Goal: Task Accomplishment & Management: Use online tool/utility

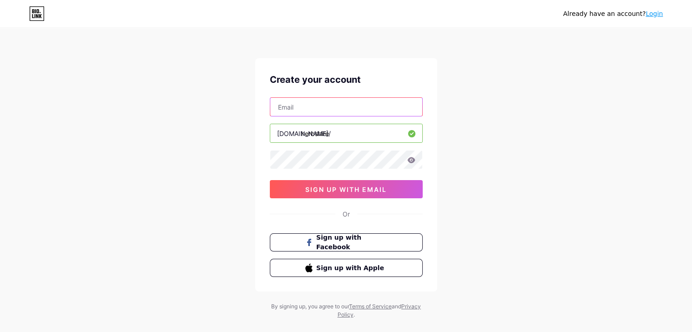
click at [359, 105] on input "text" at bounding box center [346, 107] width 152 height 18
click at [463, 118] on div "Already have an account? Login Create your account [DOMAIN_NAME]/ herbshire sig…" at bounding box center [346, 174] width 692 height 348
click at [374, 104] on input "text" at bounding box center [346, 107] width 152 height 18
click at [521, 106] on div "Already have an account? Login Create your account bio.link/ herbshire sign up …" at bounding box center [346, 174] width 692 height 348
click at [353, 106] on input "text" at bounding box center [346, 107] width 152 height 18
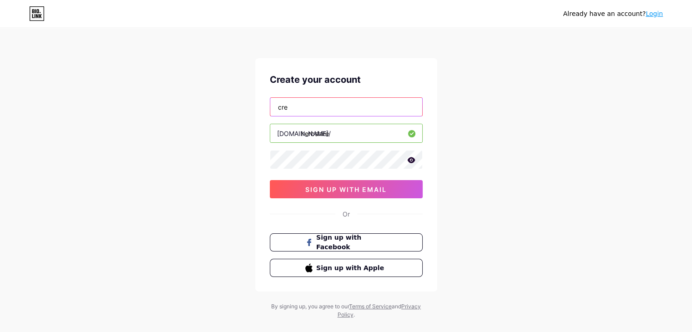
type input "creativechacha7@gmail.com"
click at [410, 161] on icon at bounding box center [411, 160] width 8 height 6
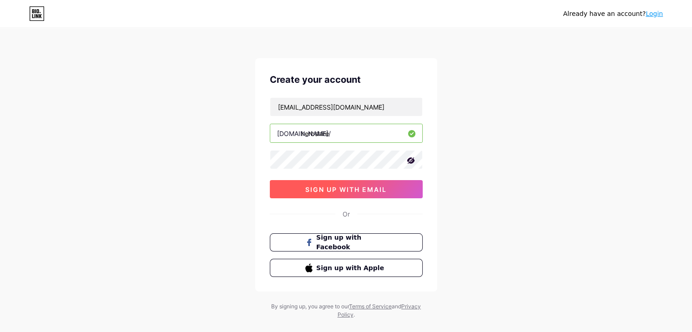
click at [380, 190] on span "sign up with email" at bounding box center [345, 190] width 81 height 8
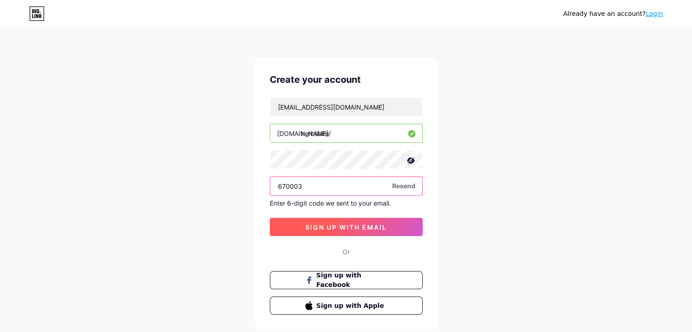
type input "670003"
click at [335, 225] on span "sign up with email" at bounding box center [345, 227] width 81 height 8
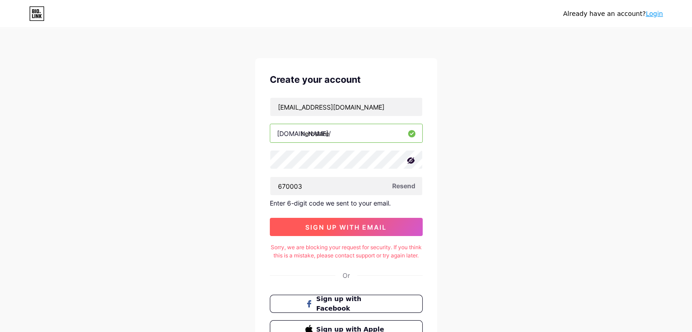
click at [354, 225] on span "sign up with email" at bounding box center [345, 227] width 81 height 8
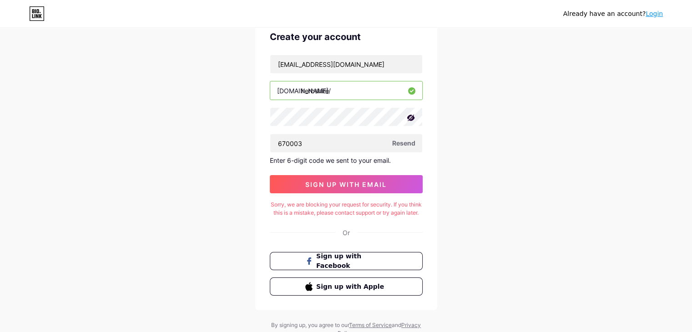
scroll to position [46, 0]
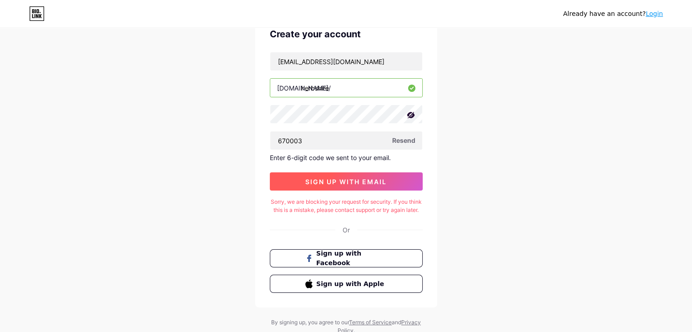
click at [335, 183] on span "sign up with email" at bounding box center [345, 182] width 81 height 8
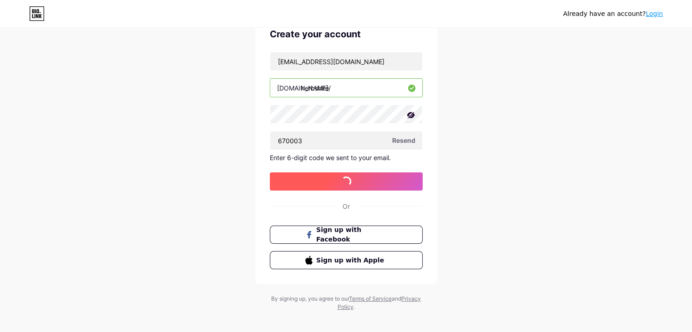
scroll to position [0, 0]
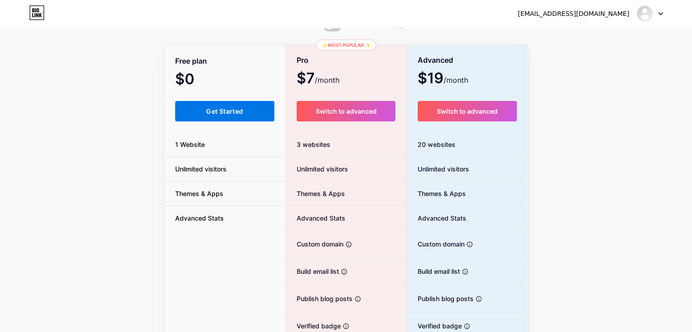
scroll to position [46, 0]
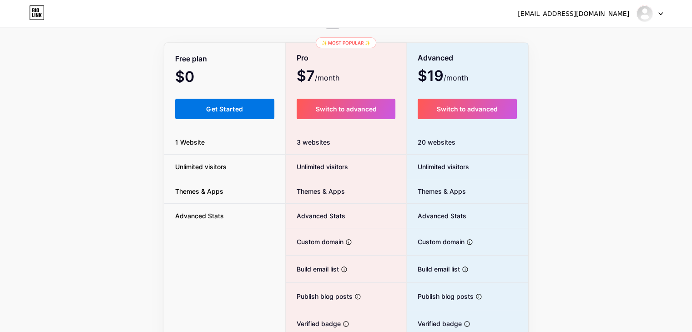
click at [236, 112] on span "Get Started" at bounding box center [224, 109] width 37 height 8
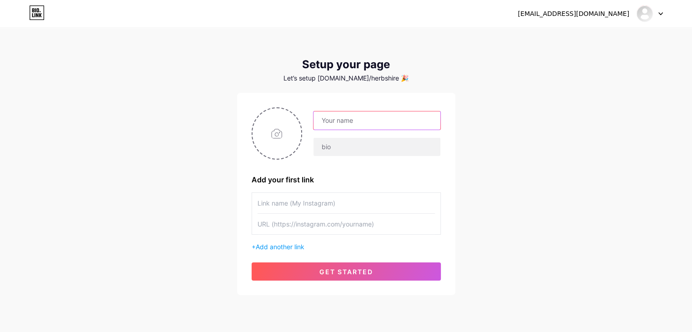
click at [360, 125] on input "text" at bounding box center [377, 120] width 127 height 18
type input "Herbshire"
click at [342, 148] on input "text" at bounding box center [377, 147] width 127 height 18
paste input "Tasty food that feels light, fresh, and guilt-free🌿 Made with love, served with…"
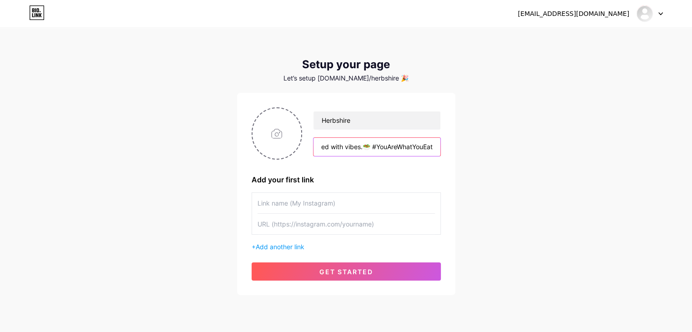
type input "Tasty food that feels light, fresh, and guilt-free🌿 Made with love, served with…"
click at [310, 203] on input "text" at bounding box center [346, 203] width 177 height 20
click at [324, 203] on input "text" at bounding box center [346, 203] width 177 height 20
type input "Instagram"
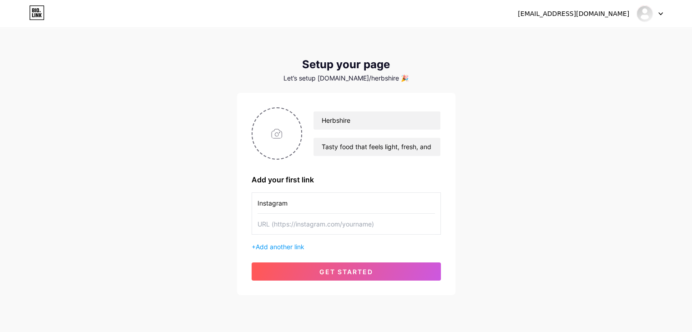
click at [284, 221] on input "text" at bounding box center [346, 224] width 177 height 20
paste input "[URL][DOMAIN_NAME][DOMAIN_NAME]"
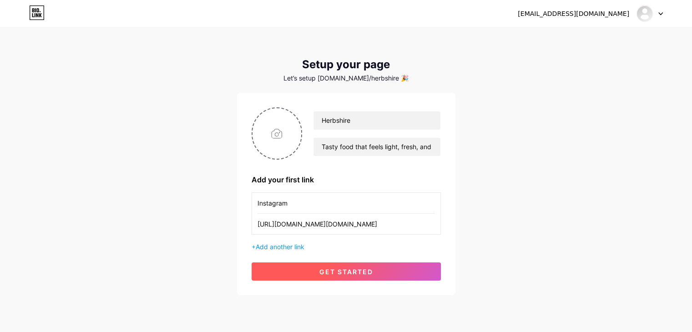
type input "[URL][DOMAIN_NAME][DOMAIN_NAME]"
click at [327, 269] on span "get started" at bounding box center [346, 272] width 54 height 8
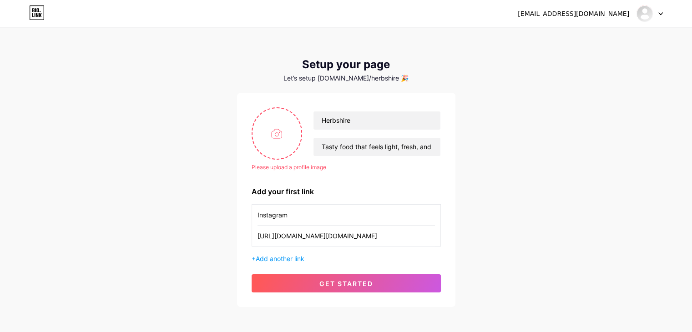
click at [545, 272] on div "creativechacha7@gmail.com Dashboard Logout Setup your page Let’s setup bio.link…" at bounding box center [346, 168] width 692 height 336
click at [282, 132] on icon at bounding box center [277, 133] width 10 height 9
click at [275, 138] on icon at bounding box center [277, 133] width 10 height 9
click at [277, 132] on icon at bounding box center [276, 134] width 11 height 10
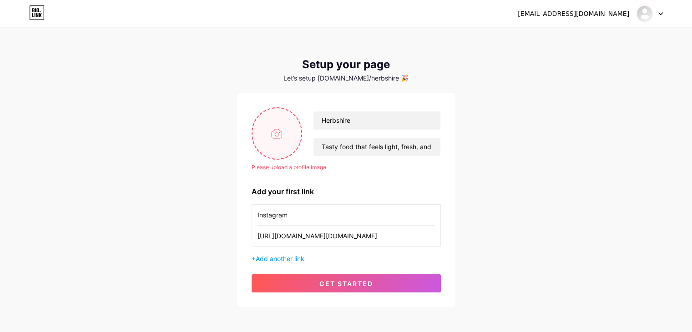
click at [278, 131] on icon at bounding box center [276, 134] width 11 height 10
click at [289, 170] on div "Please upload a profile image" at bounding box center [346, 167] width 189 height 8
click at [273, 138] on icon at bounding box center [277, 133] width 10 height 9
drag, startPoint x: 273, startPoint y: 138, endPoint x: 260, endPoint y: 127, distance: 16.4
click at [260, 127] on input "file" at bounding box center [277, 133] width 49 height 51
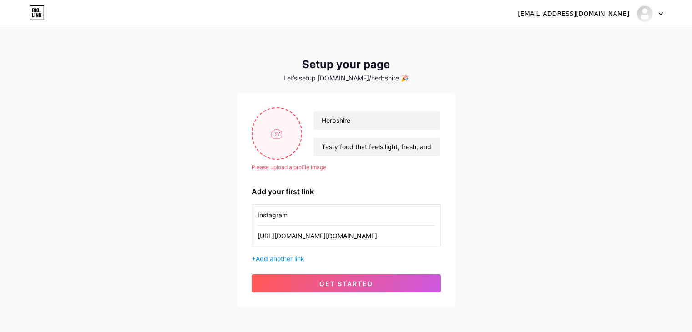
type input "C:\fakepath\logo 1.png"
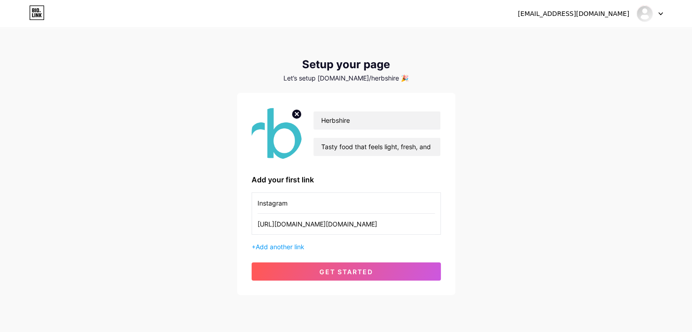
click at [296, 116] on icon at bounding box center [296, 113] width 3 height 3
click at [277, 133] on icon at bounding box center [277, 134] width 4 height 4
click at [277, 137] on icon at bounding box center [276, 134] width 11 height 10
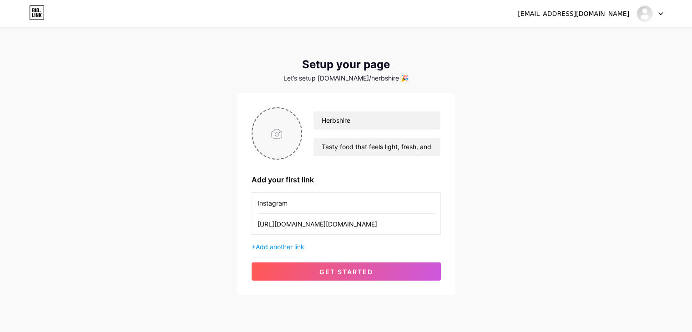
click at [275, 135] on icon at bounding box center [276, 134] width 11 height 10
click at [276, 136] on icon at bounding box center [277, 134] width 4 height 4
click at [276, 137] on icon at bounding box center [276, 134] width 11 height 10
click at [276, 136] on icon at bounding box center [277, 134] width 4 height 4
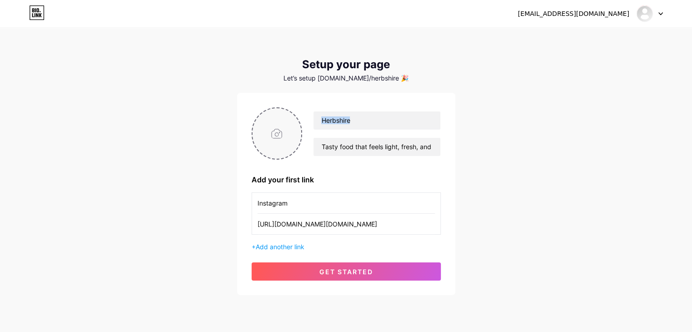
click at [276, 136] on icon at bounding box center [277, 134] width 4 height 4
click at [276, 128] on input "file" at bounding box center [277, 133] width 49 height 51
type input "C:\fakepath\Untitled design.png"
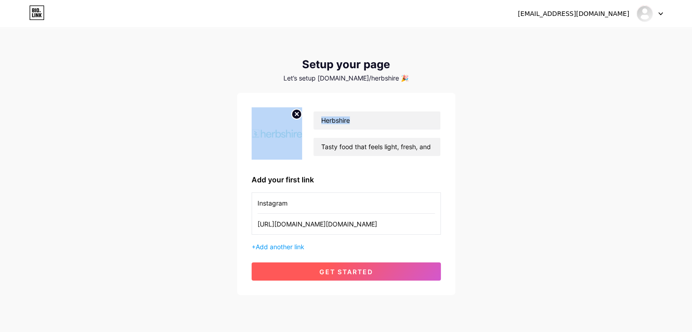
click at [304, 270] on button "get started" at bounding box center [346, 272] width 189 height 18
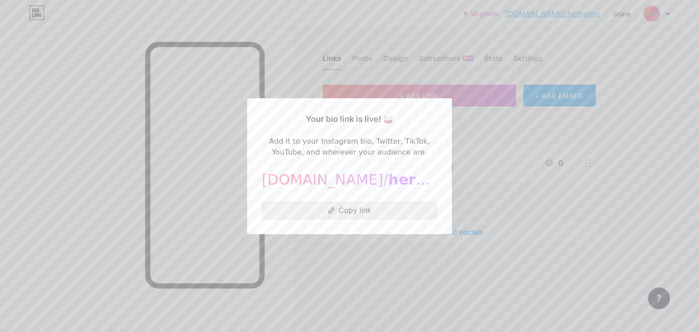
click at [370, 211] on button "Copy link" at bounding box center [350, 211] width 176 height 18
click at [390, 57] on div at bounding box center [349, 166] width 699 height 332
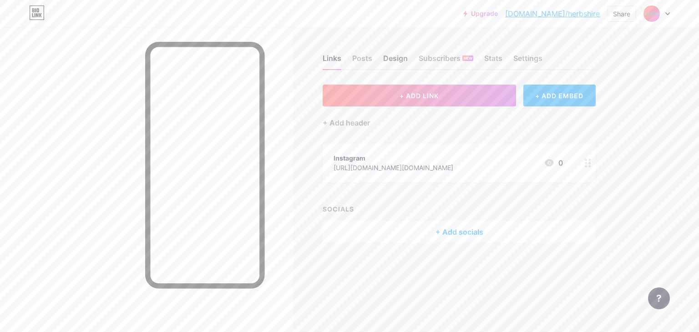
click at [396, 56] on div "Design" at bounding box center [395, 61] width 25 height 16
click at [392, 62] on div "Design" at bounding box center [395, 61] width 25 height 16
click at [370, 56] on div "Posts" at bounding box center [362, 61] width 20 height 16
click at [335, 53] on div "Links" at bounding box center [332, 61] width 19 height 16
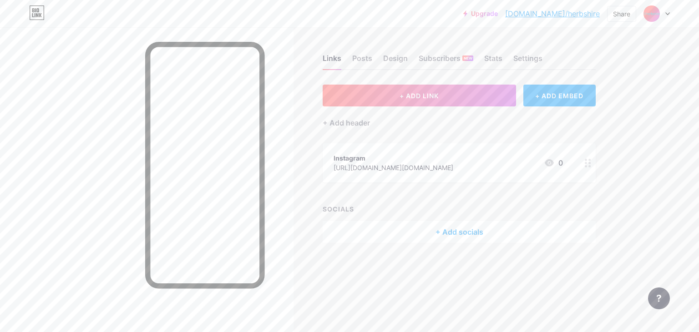
click at [359, 51] on div "Links Posts Design Subscribers NEW Stats Settings" at bounding box center [459, 54] width 273 height 32
click at [390, 59] on div "Design" at bounding box center [395, 61] width 25 height 16
click at [648, 16] on img at bounding box center [651, 13] width 15 height 15
click at [346, 122] on div "+ Add header" at bounding box center [346, 122] width 47 height 11
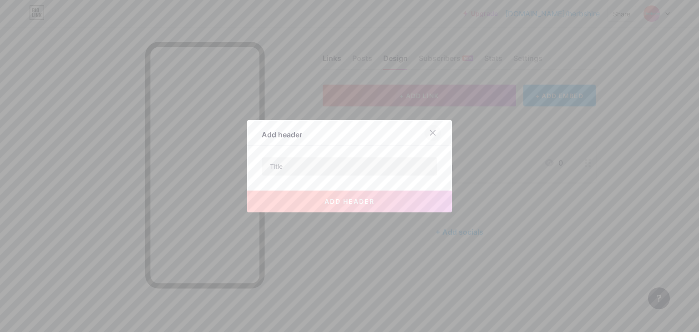
click at [429, 133] on icon at bounding box center [432, 132] width 7 height 7
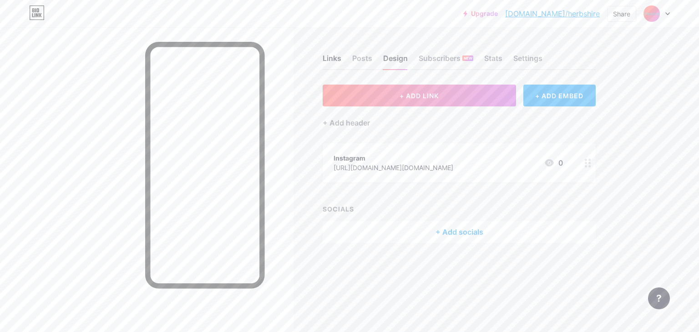
click at [589, 166] on circle at bounding box center [589, 166] width 2 height 2
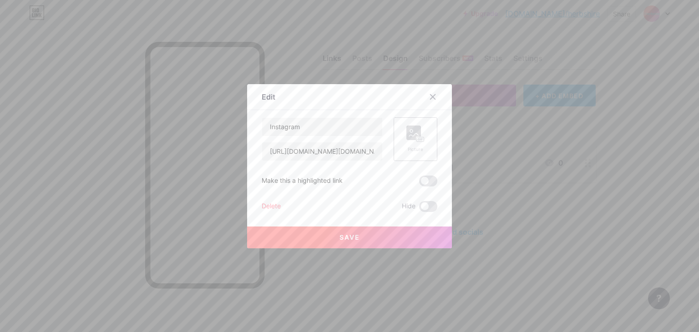
click at [416, 136] on rect at bounding box center [413, 133] width 15 height 15
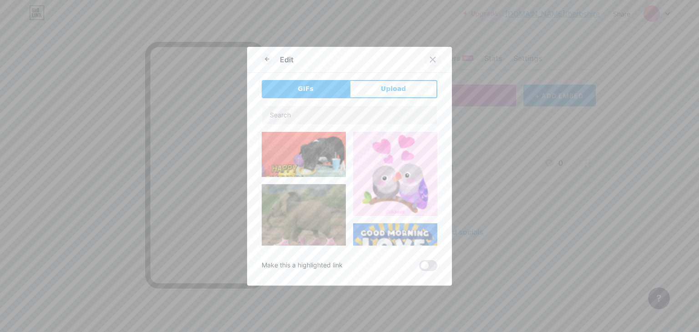
click at [431, 62] on icon at bounding box center [433, 59] width 5 height 5
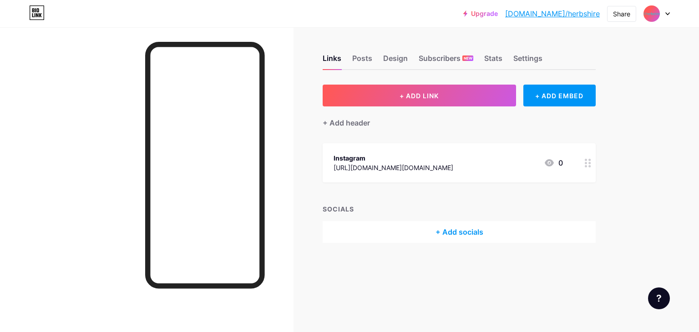
click at [470, 230] on div "+ Add socials" at bounding box center [459, 232] width 273 height 22
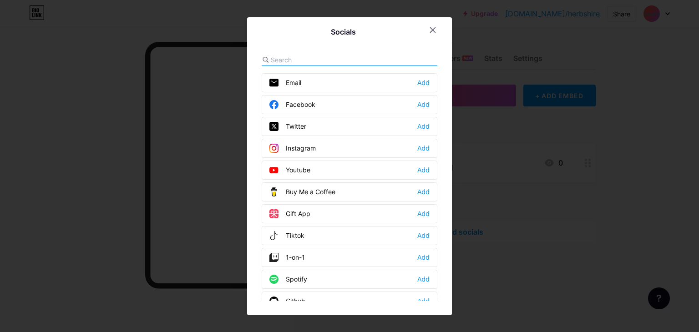
click at [328, 145] on div "Instagram Add" at bounding box center [350, 148] width 176 height 19
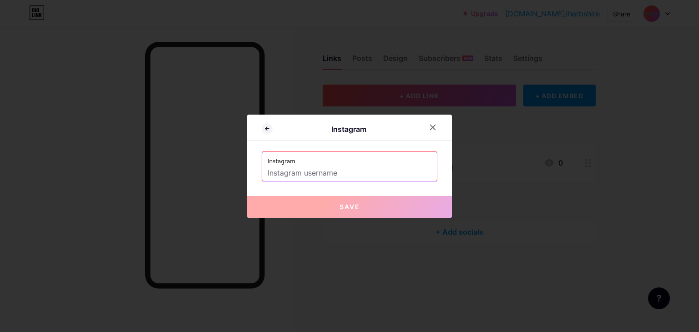
click at [302, 171] on input "text" at bounding box center [350, 173] width 164 height 15
paste input "[URL][DOMAIN_NAME][DOMAIN_NAME]"
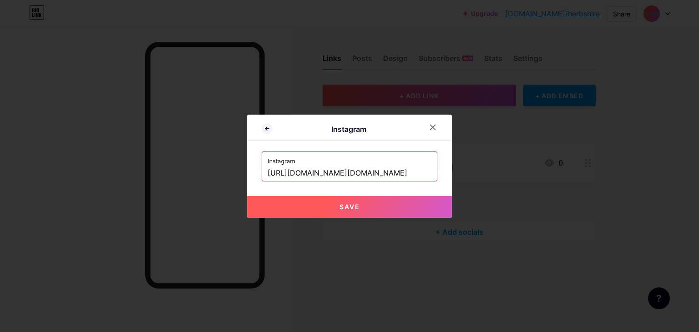
click at [335, 206] on button "Save" at bounding box center [349, 207] width 205 height 22
type input "[URL][DOMAIN_NAME][DOMAIN_NAME][DOMAIN_NAME]"
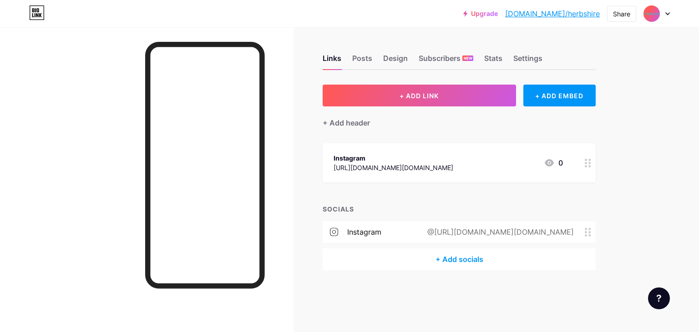
click at [367, 235] on div "instagram" at bounding box center [364, 232] width 34 height 11
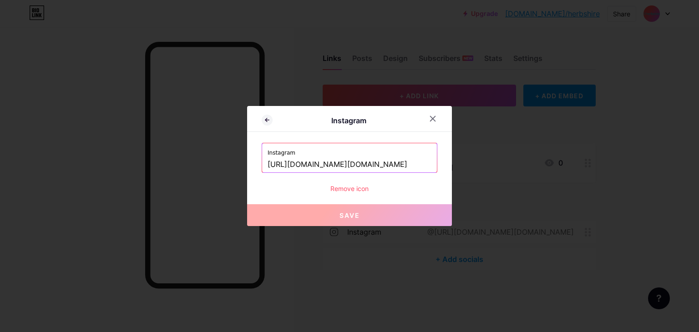
click at [350, 188] on div "Remove icon" at bounding box center [350, 189] width 176 height 10
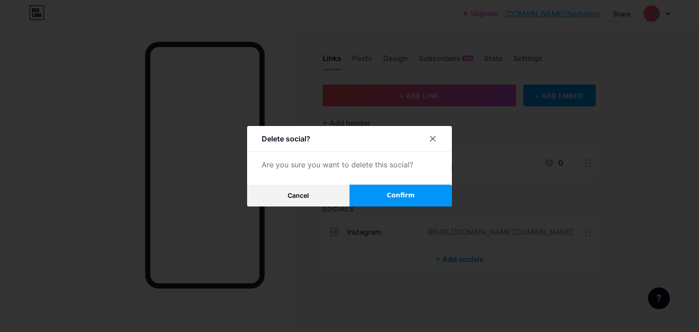
click at [370, 195] on button "Confirm" at bounding box center [401, 196] width 102 height 22
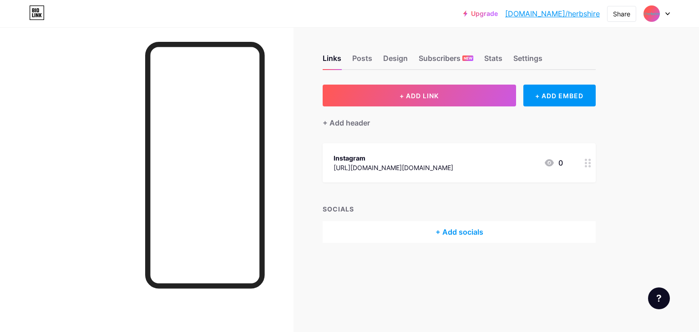
click at [590, 164] on icon at bounding box center [588, 163] width 6 height 9
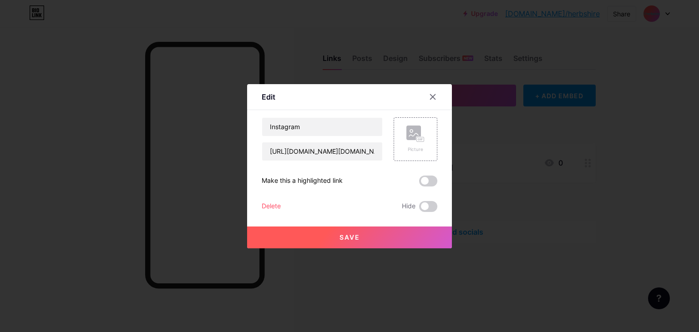
click at [314, 179] on div "Make this a highlighted link" at bounding box center [302, 181] width 81 height 11
click at [417, 126] on icon at bounding box center [415, 134] width 18 height 17
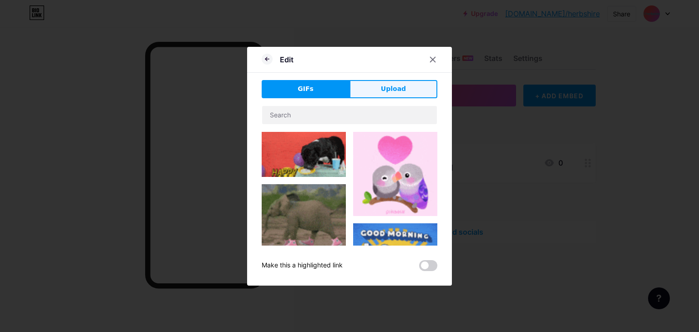
click at [381, 87] on span "Upload" at bounding box center [393, 89] width 25 height 10
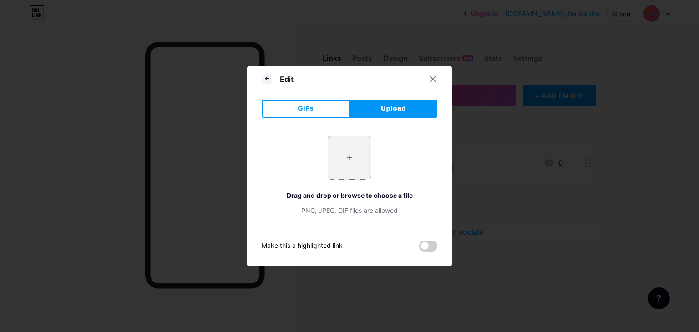
click at [346, 156] on input "file" at bounding box center [349, 158] width 43 height 43
type input "C:\fakepath\Untitled design.png"
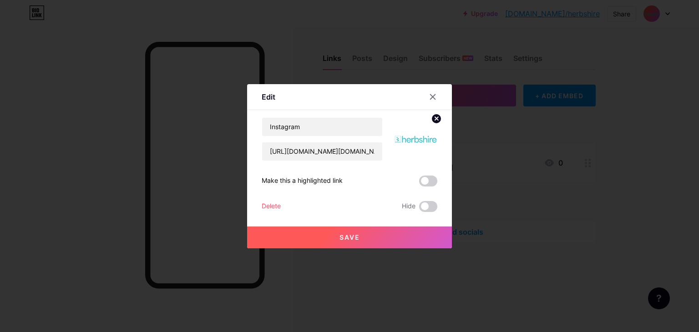
click at [385, 237] on button "Save" at bounding box center [349, 238] width 205 height 22
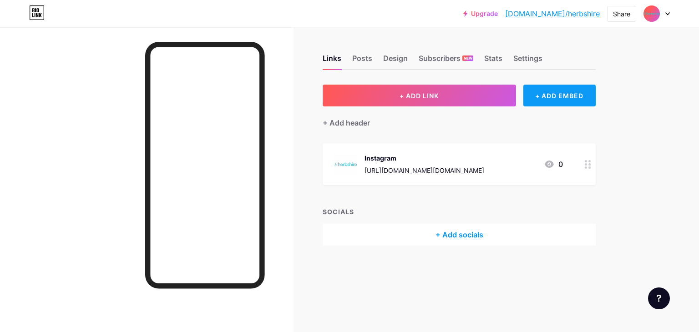
click at [559, 95] on div "+ ADD EMBED" at bounding box center [559, 96] width 72 height 22
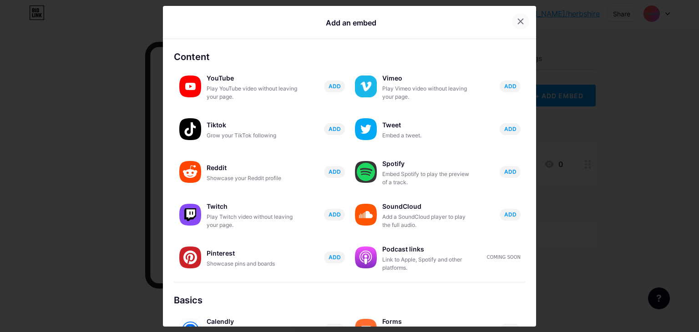
click at [517, 24] on icon at bounding box center [520, 21] width 7 height 7
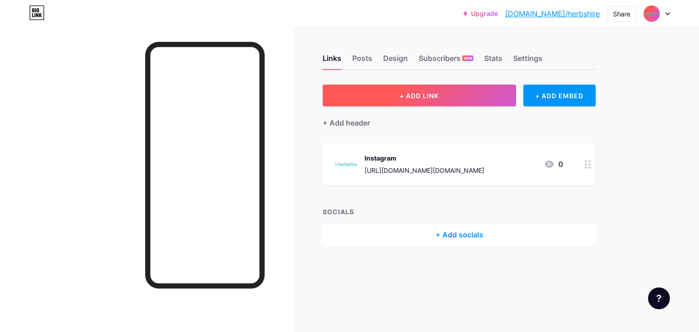
click at [475, 91] on button "+ ADD LINK" at bounding box center [419, 96] width 193 height 22
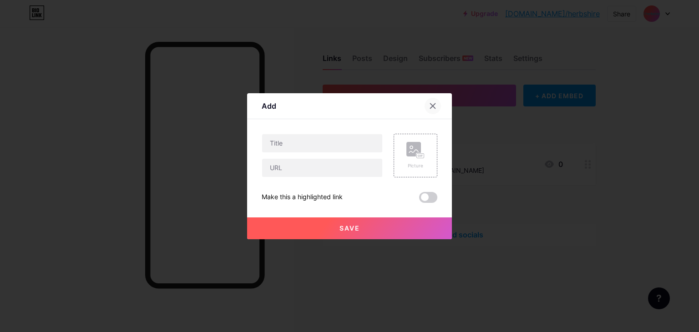
click at [432, 102] on div at bounding box center [433, 106] width 16 height 16
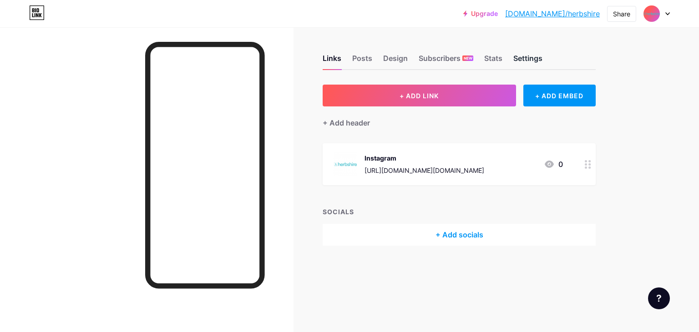
click at [523, 55] on div "Settings" at bounding box center [527, 61] width 29 height 16
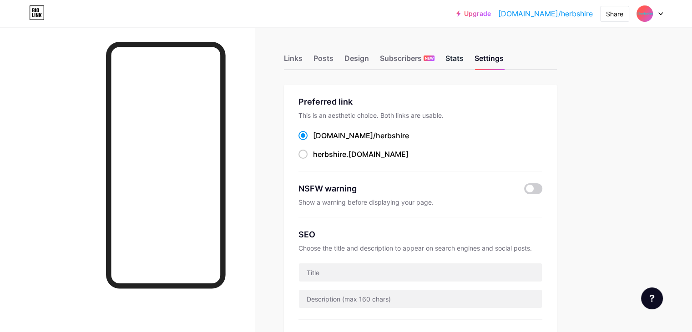
click at [464, 56] on div "Stats" at bounding box center [455, 61] width 18 height 16
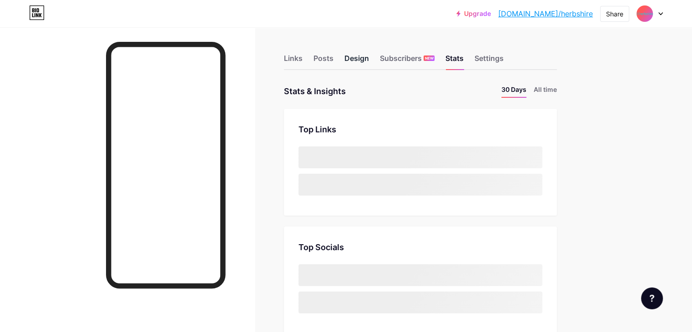
click at [369, 62] on div "Design" at bounding box center [356, 61] width 25 height 16
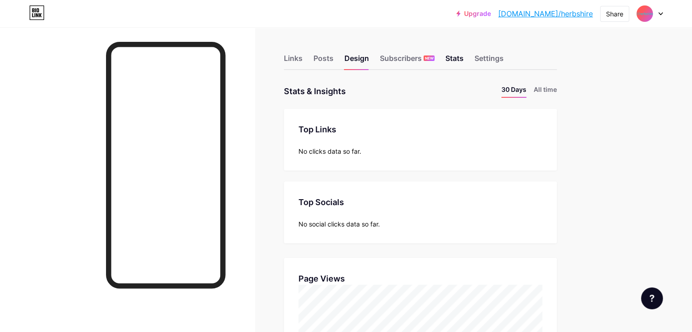
scroll to position [332, 692]
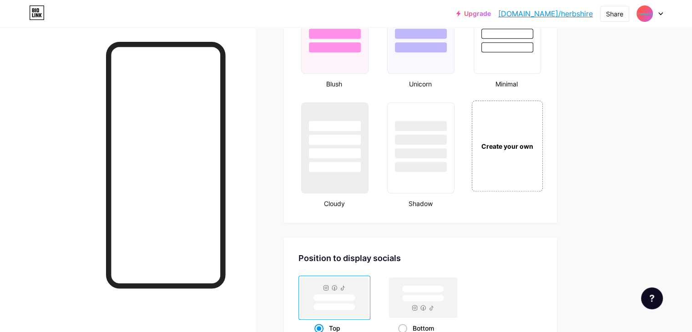
scroll to position [1047, 0]
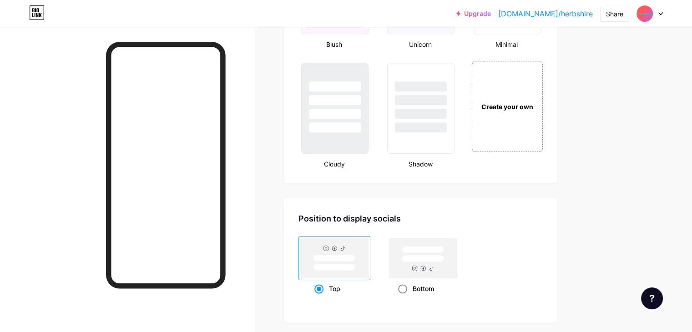
click at [443, 246] on rect at bounding box center [423, 249] width 42 height 7
click at [404, 297] on input "Bottom" at bounding box center [401, 300] width 6 height 6
radio input "true"
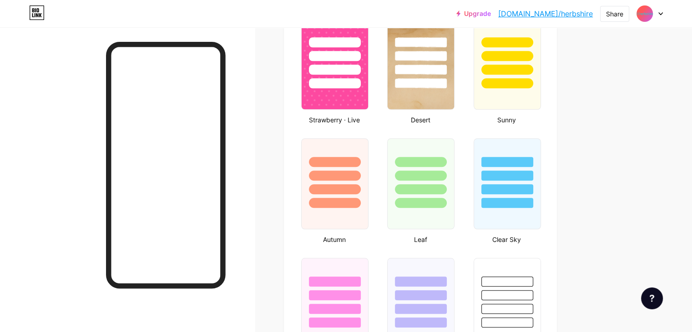
scroll to position [728, 0]
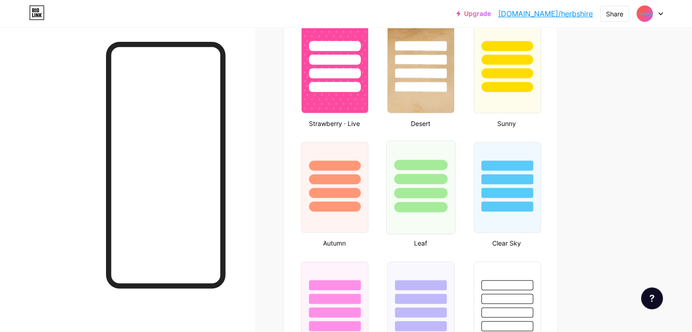
click at [434, 153] on div at bounding box center [421, 176] width 68 height 71
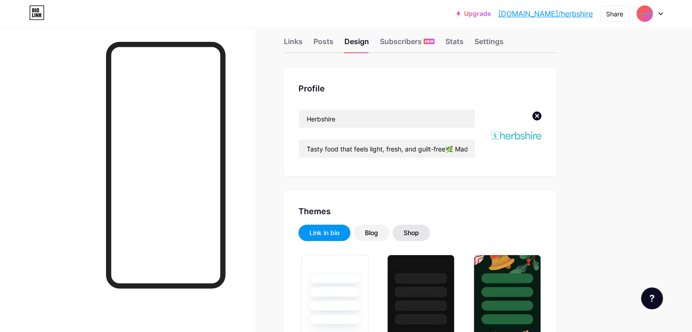
scroll to position [0, 0]
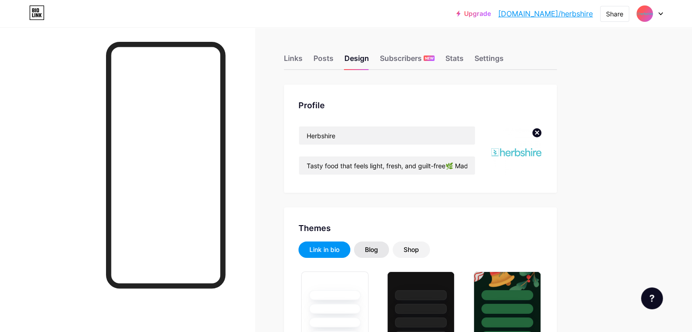
click at [378, 250] on div "Blog" at bounding box center [371, 249] width 13 height 9
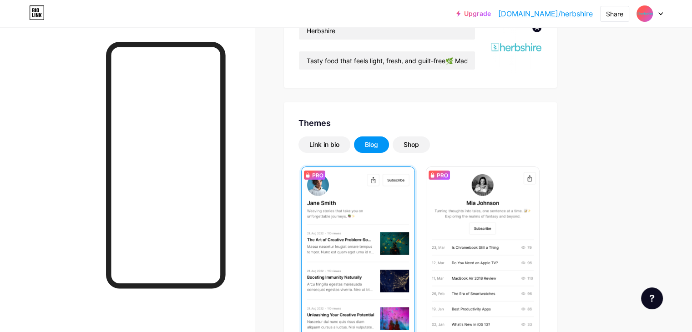
scroll to position [137, 0]
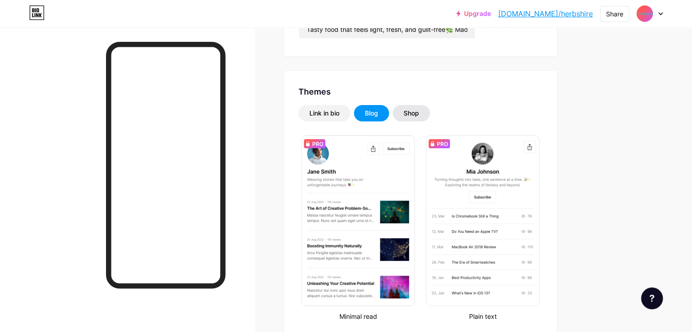
click at [430, 114] on div "Shop" at bounding box center [411, 113] width 37 height 16
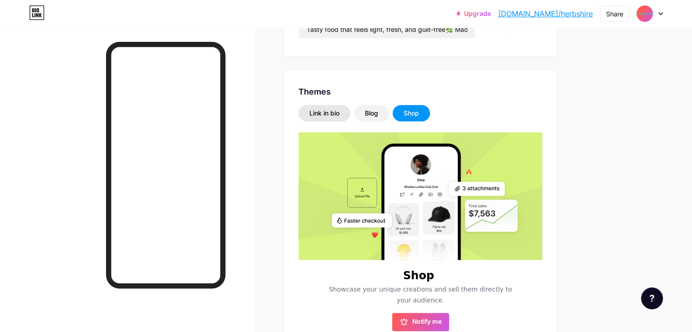
click at [339, 115] on div "Link in bio" at bounding box center [324, 113] width 30 height 9
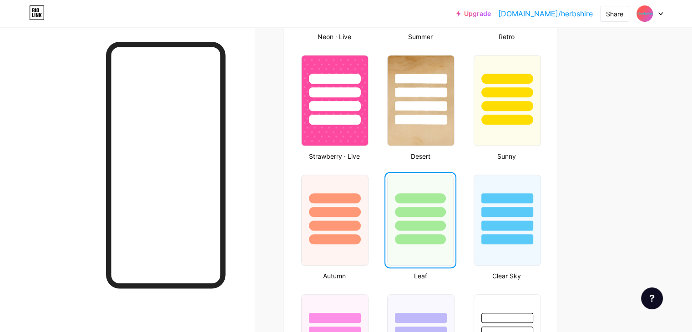
scroll to position [728, 0]
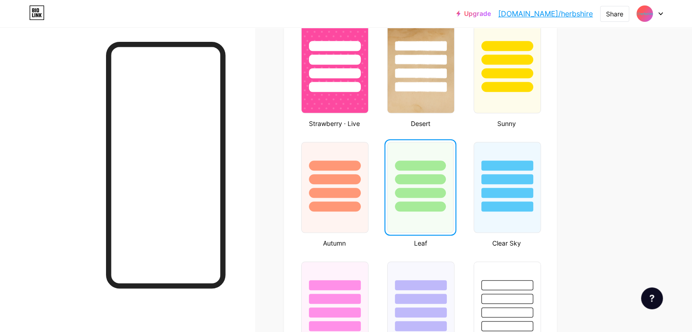
click at [437, 178] on div at bounding box center [420, 179] width 51 height 10
click at [442, 157] on div at bounding box center [420, 176] width 65 height 69
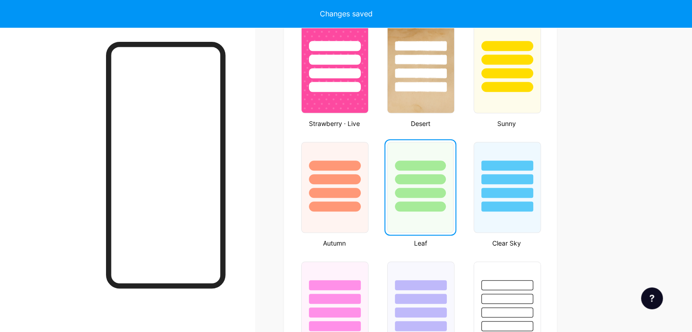
drag, startPoint x: 448, startPoint y: 158, endPoint x: 437, endPoint y: 163, distance: 11.6
click at [437, 163] on div at bounding box center [420, 166] width 51 height 10
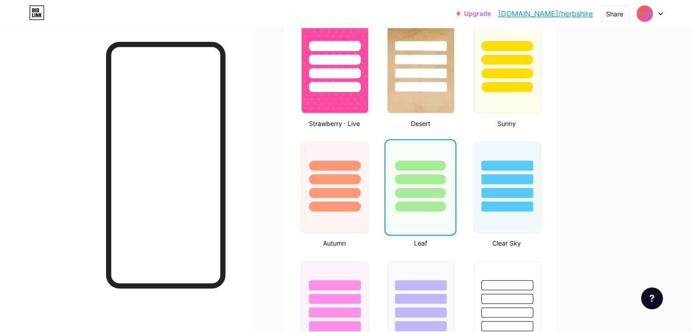
click at [437, 163] on div at bounding box center [420, 166] width 51 height 10
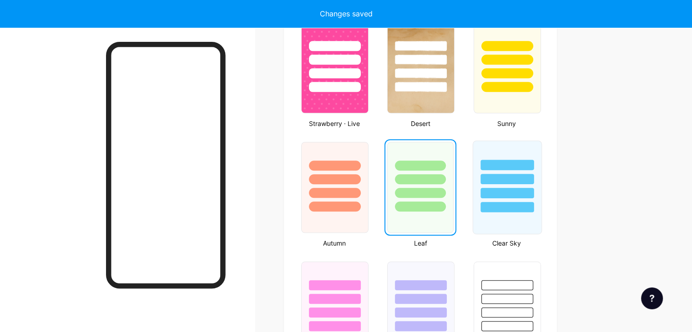
click at [524, 153] on div at bounding box center [507, 176] width 68 height 71
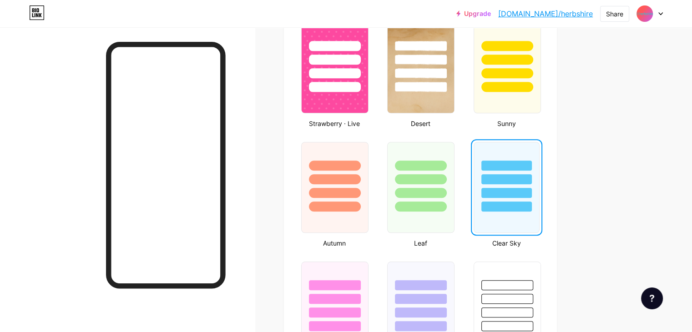
click at [528, 168] on div at bounding box center [506, 176] width 65 height 69
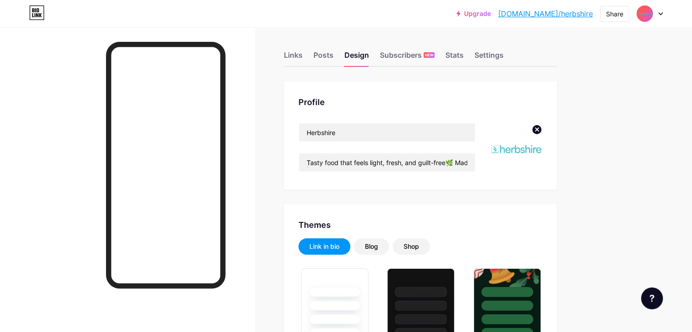
scroll to position [0, 0]
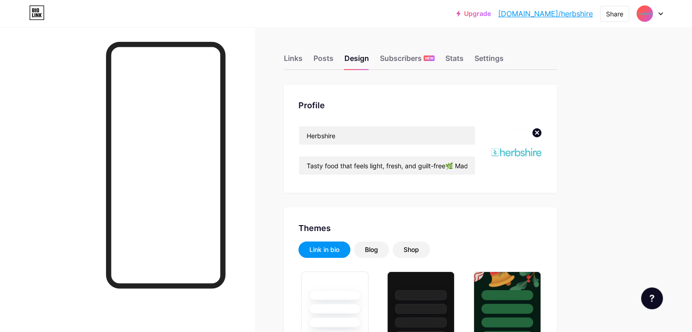
click at [393, 50] on div "Links Posts Design Subscribers NEW Stats Settings" at bounding box center [420, 54] width 273 height 32
click at [369, 57] on div "Design" at bounding box center [356, 61] width 25 height 16
click at [334, 59] on div "Posts" at bounding box center [324, 61] width 20 height 16
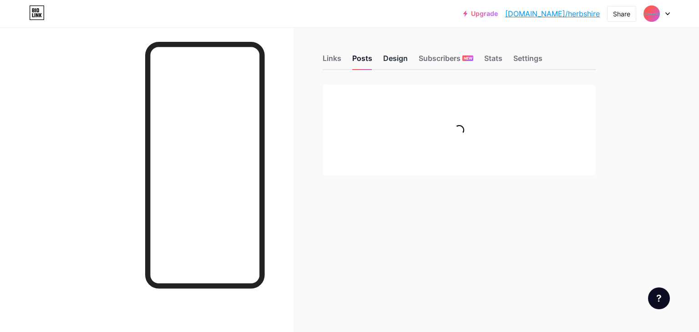
click at [398, 59] on div "Design" at bounding box center [395, 61] width 25 height 16
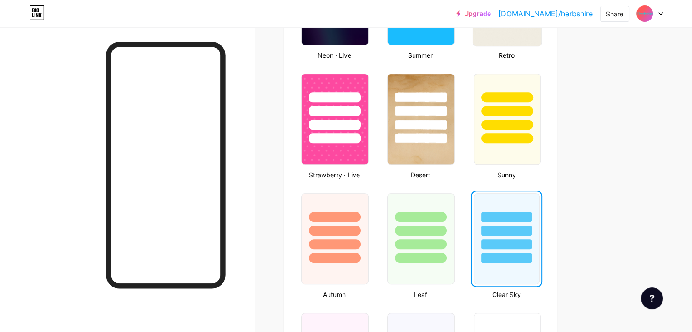
scroll to position [683, 0]
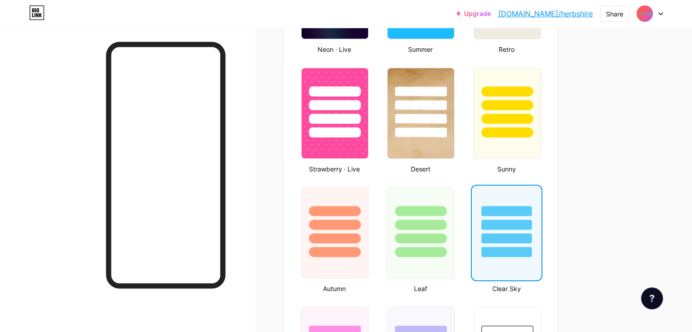
drag, startPoint x: 535, startPoint y: 209, endPoint x: 531, endPoint y: 193, distance: 16.6
click at [531, 193] on div at bounding box center [506, 222] width 65 height 69
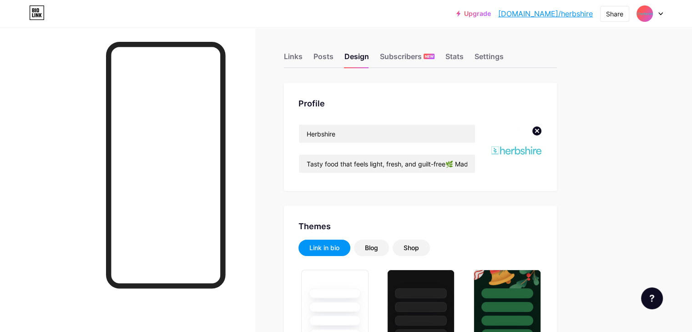
scroll to position [0, 0]
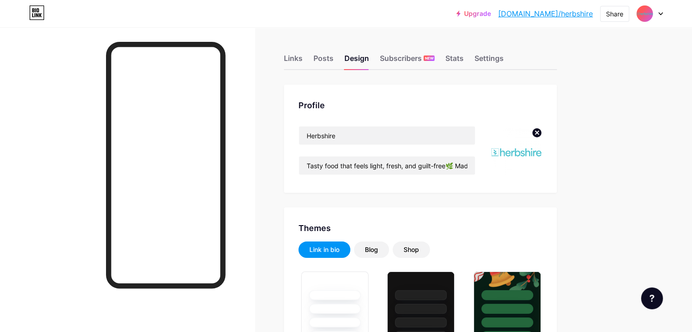
click at [339, 250] on div "Link in bio" at bounding box center [324, 249] width 30 height 9
click at [303, 56] on div "Links" at bounding box center [293, 61] width 19 height 16
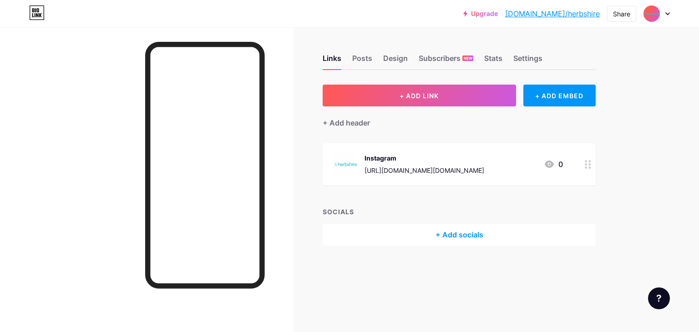
click at [587, 163] on icon at bounding box center [588, 164] width 6 height 9
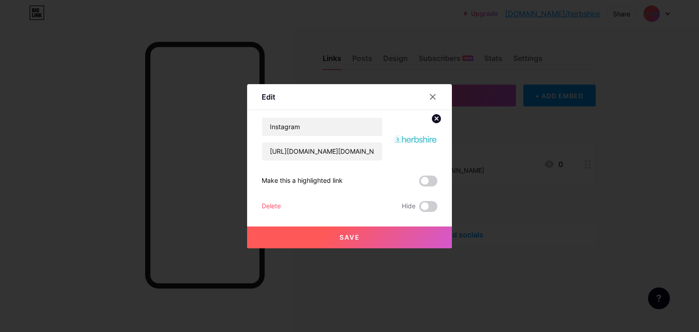
click at [435, 118] on icon at bounding box center [436, 118] width 3 height 3
click at [388, 237] on button "Save" at bounding box center [349, 238] width 205 height 22
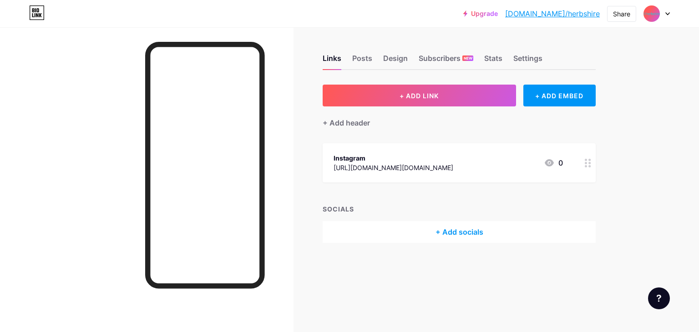
click at [480, 164] on div "Instagram [URL][DOMAIN_NAME][DOMAIN_NAME] 0" at bounding box center [448, 162] width 229 height 21
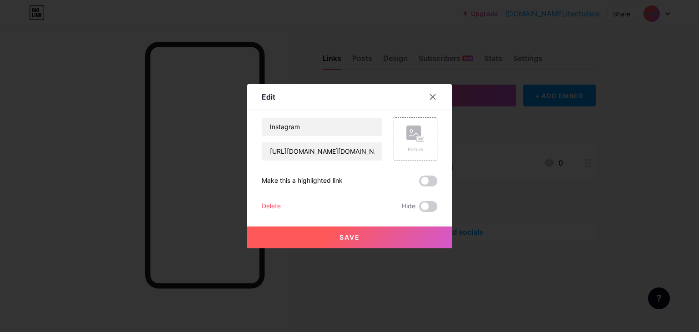
click at [322, 179] on div "Make this a highlighted link" at bounding box center [302, 181] width 81 height 11
click at [315, 127] on input "Instagram" at bounding box center [322, 127] width 120 height 18
click at [429, 94] on icon at bounding box center [432, 96] width 7 height 7
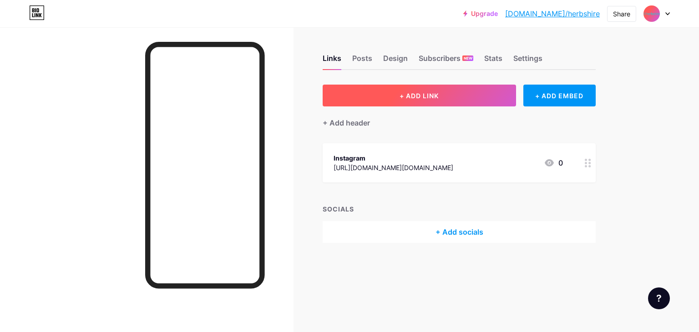
click at [445, 94] on button "+ ADD LINK" at bounding box center [419, 96] width 193 height 22
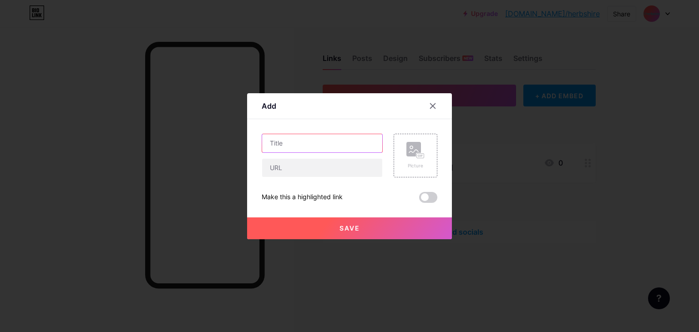
click at [359, 141] on input "text" at bounding box center [322, 143] width 120 height 18
type input "Whatsapp"
click at [286, 166] on input "text" at bounding box center [322, 168] width 120 height 18
paste input "[URL][DOMAIN_NAME][PHONE_NUMBER]"
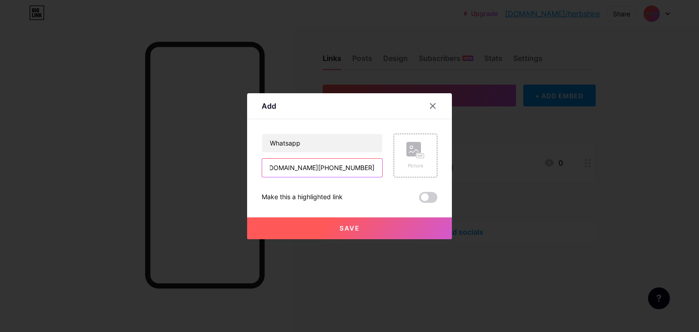
type input "[URL][DOMAIN_NAME][PHONE_NUMBER]"
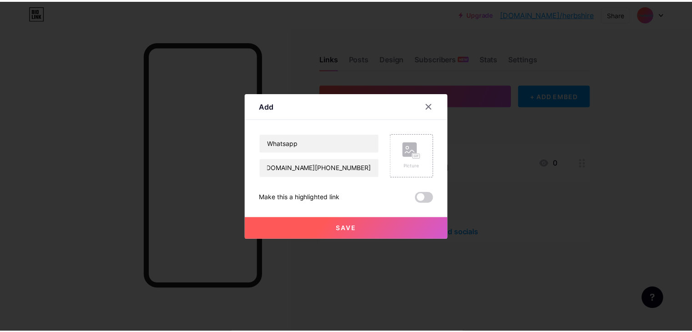
scroll to position [0, 0]
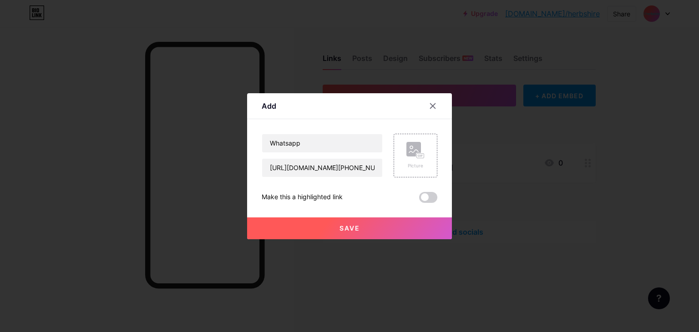
click at [344, 228] on span "Save" at bounding box center [349, 228] width 20 height 8
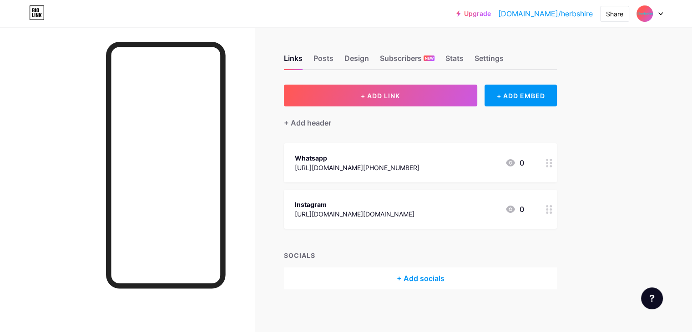
click at [420, 155] on div "Whatsapp" at bounding box center [357, 158] width 125 height 10
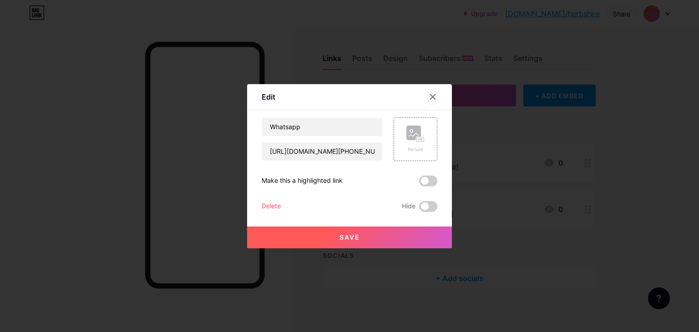
click at [429, 91] on div at bounding box center [433, 97] width 16 height 16
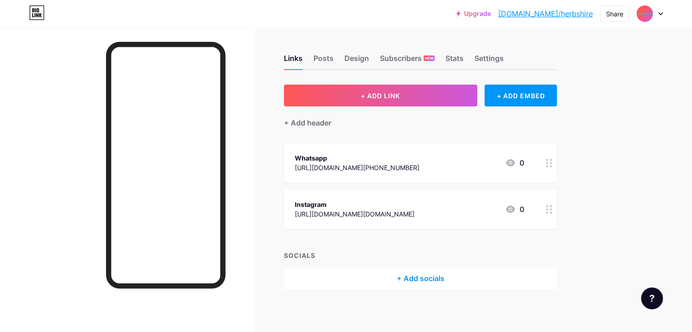
drag, startPoint x: 436, startPoint y: 153, endPoint x: 422, endPoint y: 151, distance: 14.3
click at [422, 151] on div "Whatsapp [URL][DOMAIN_NAME][PHONE_NUMBER] 0" at bounding box center [420, 162] width 273 height 39
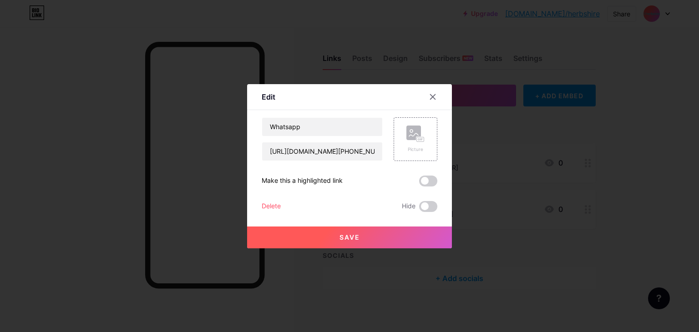
click at [420, 93] on div "Edit" at bounding box center [349, 99] width 205 height 21
click at [428, 93] on div at bounding box center [433, 97] width 16 height 16
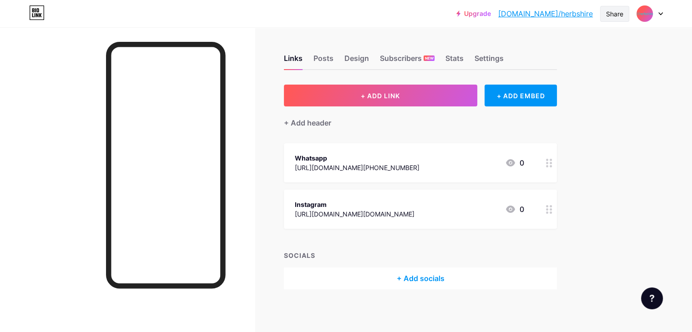
click at [613, 15] on div "Share" at bounding box center [614, 14] width 17 height 10
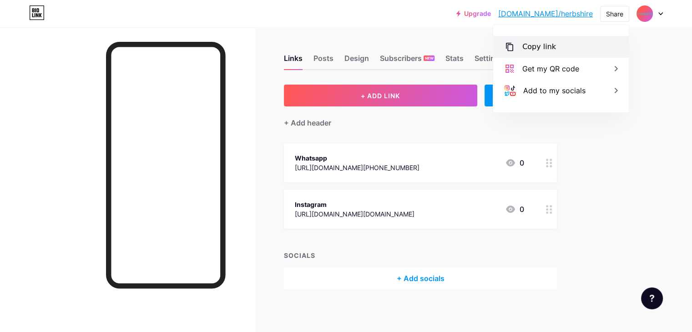
click at [591, 51] on div "Copy link" at bounding box center [561, 47] width 136 height 22
click at [650, 126] on div "Upgrade [DOMAIN_NAME]/herbsh... [DOMAIN_NAME]/herbshire Share Copy link [URL][D…" at bounding box center [346, 167] width 692 height 335
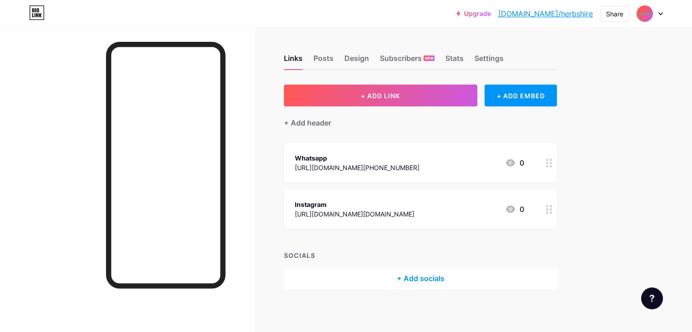
click at [524, 162] on div "0" at bounding box center [514, 162] width 19 height 11
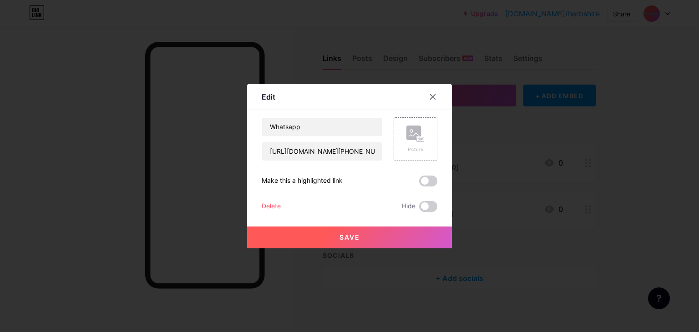
click at [405, 203] on span "Hide" at bounding box center [409, 206] width 14 height 11
click at [429, 98] on icon at bounding box center [432, 96] width 7 height 7
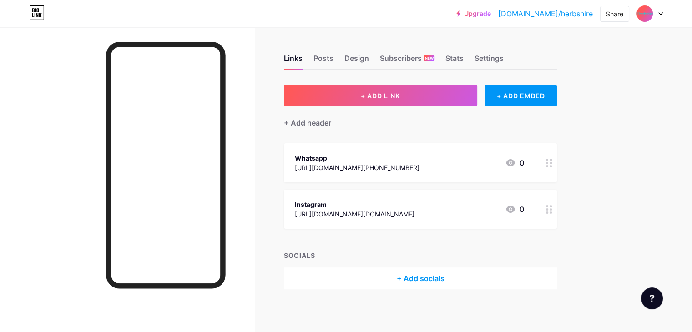
click at [552, 165] on icon at bounding box center [549, 163] width 6 height 9
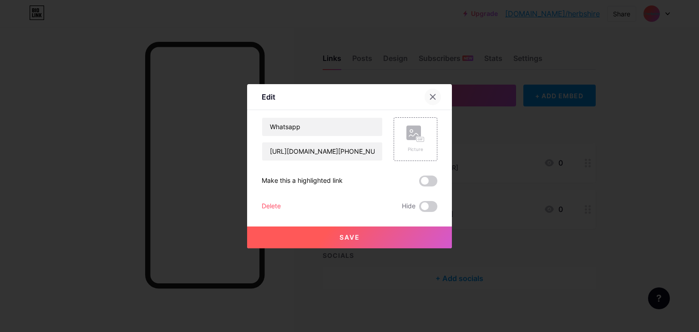
click at [431, 97] on icon at bounding box center [432, 96] width 7 height 7
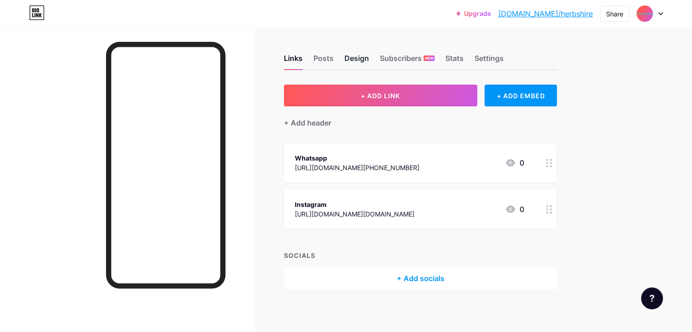
click at [369, 55] on div "Design" at bounding box center [356, 61] width 25 height 16
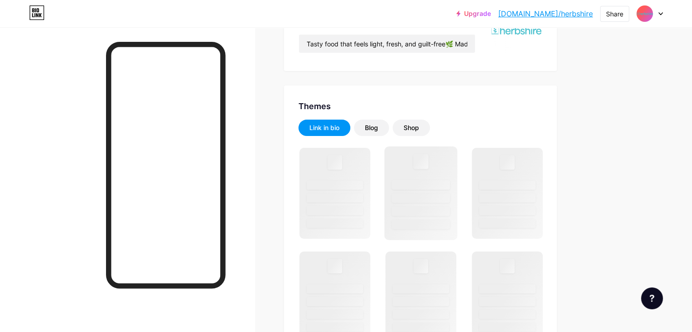
scroll to position [137, 0]
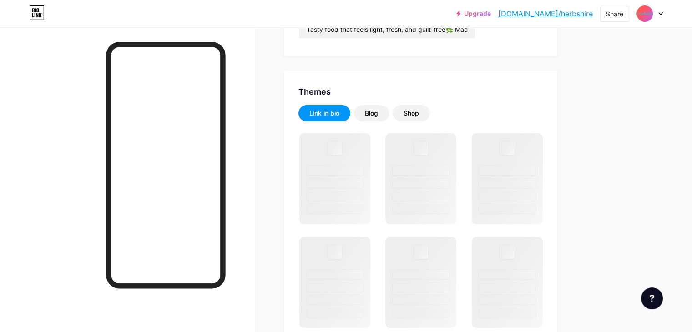
click at [339, 110] on div "Link in bio" at bounding box center [324, 113] width 30 height 9
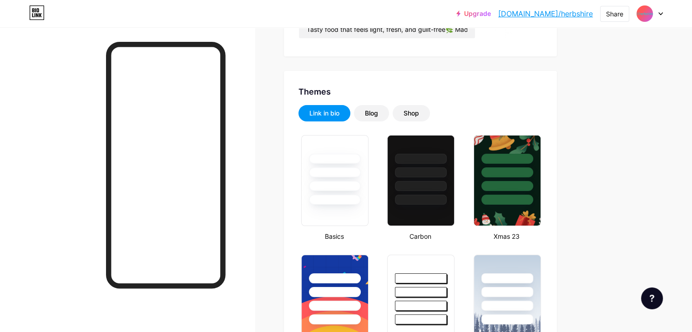
click at [39, 12] on icon at bounding box center [37, 10] width 2 height 4
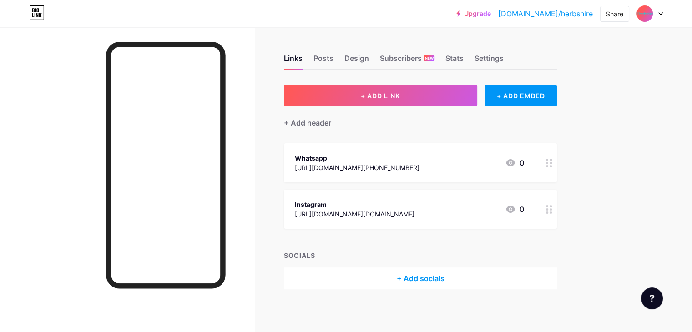
click at [31, 10] on icon at bounding box center [36, 12] width 15 height 15
drag, startPoint x: 31, startPoint y: 10, endPoint x: 12, endPoint y: 51, distance: 46.0
click at [12, 51] on div at bounding box center [127, 193] width 255 height 332
click at [555, 15] on link "[DOMAIN_NAME]/herbshire" at bounding box center [545, 13] width 95 height 11
click at [369, 59] on div "Design" at bounding box center [356, 61] width 25 height 16
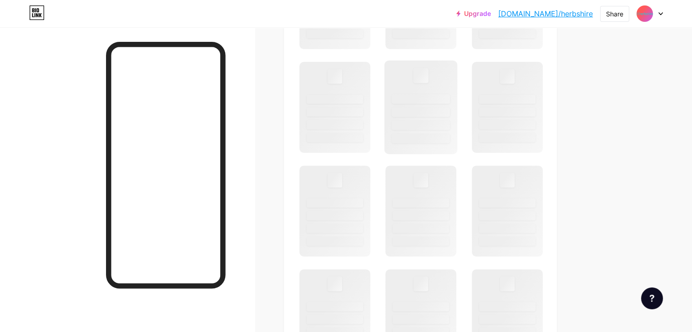
scroll to position [319, 0]
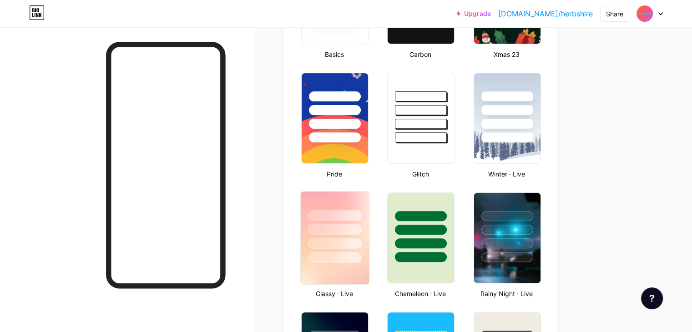
click at [369, 207] on div at bounding box center [335, 227] width 68 height 71
click at [366, 294] on div "Glassy · Live" at bounding box center [334, 294] width 71 height 10
drag, startPoint x: 379, startPoint y: 237, endPoint x: 365, endPoint y: 205, distance: 34.7
click at [365, 205] on div at bounding box center [334, 227] width 65 height 69
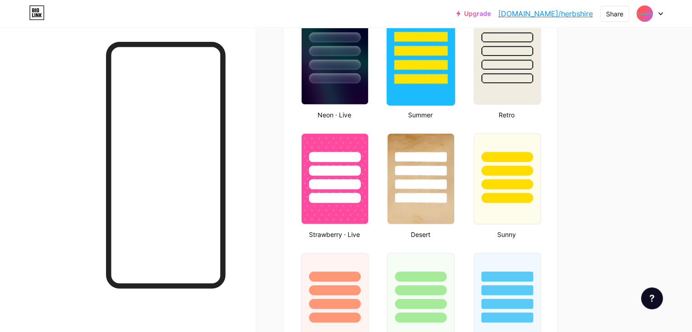
scroll to position [637, 0]
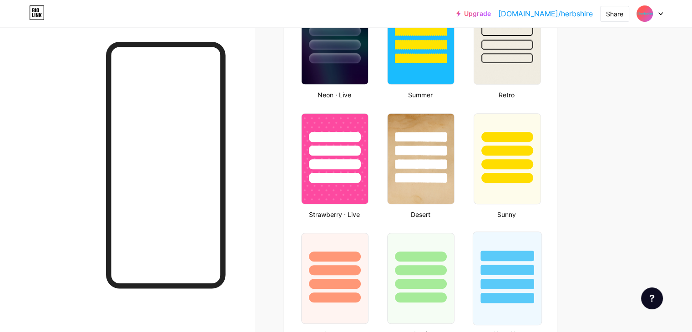
click at [532, 240] on div at bounding box center [507, 267] width 68 height 71
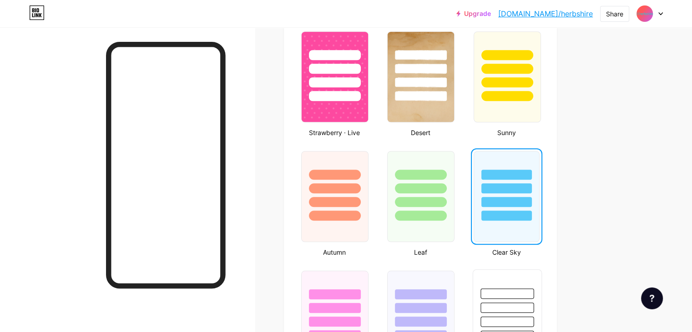
scroll to position [710, 0]
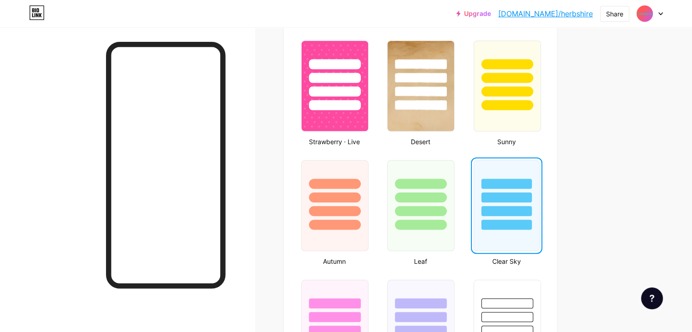
drag, startPoint x: 548, startPoint y: 176, endPoint x: 540, endPoint y: 173, distance: 8.1
click at [539, 173] on div at bounding box center [506, 195] width 65 height 69
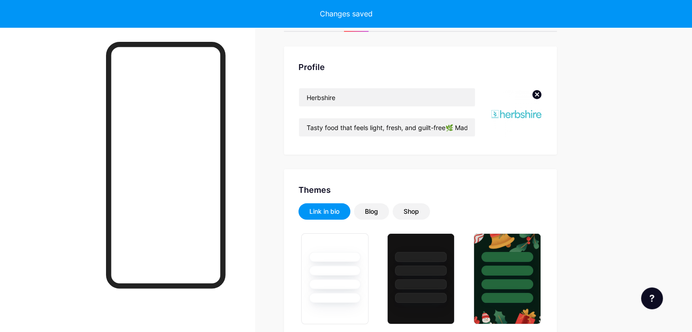
scroll to position [27, 0]
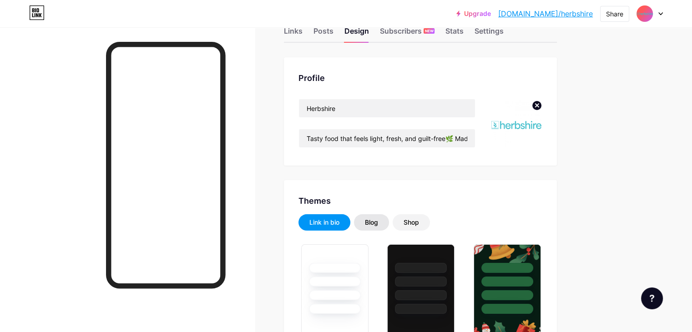
click at [378, 224] on div "Blog" at bounding box center [371, 222] width 13 height 9
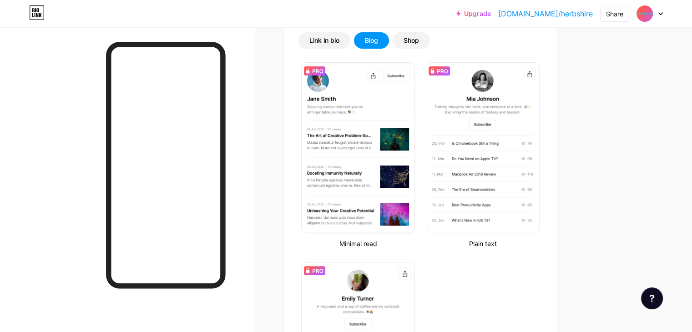
scroll to position [209, 0]
click at [339, 40] on div "Link in bio" at bounding box center [324, 40] width 30 height 9
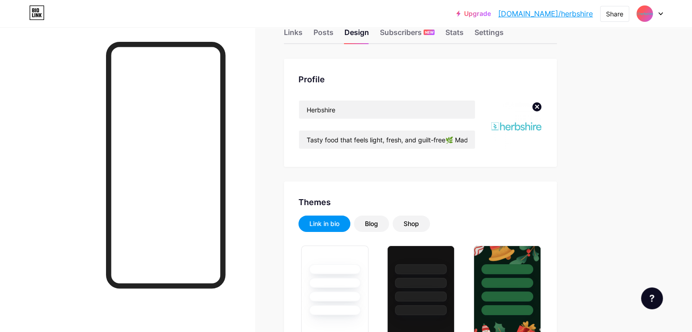
scroll to position [0, 0]
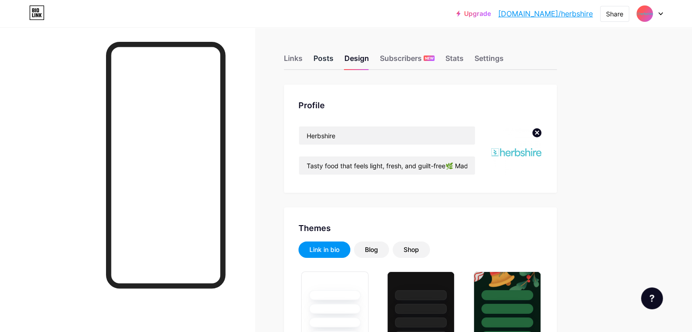
click at [334, 58] on div "Posts" at bounding box center [324, 61] width 20 height 16
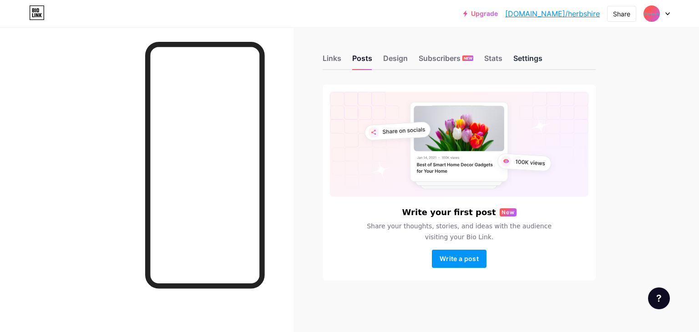
click at [530, 54] on div "Settings" at bounding box center [527, 61] width 29 height 16
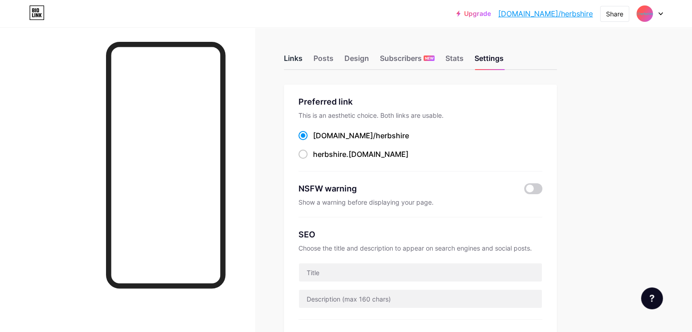
click at [303, 60] on div "Links" at bounding box center [293, 61] width 19 height 16
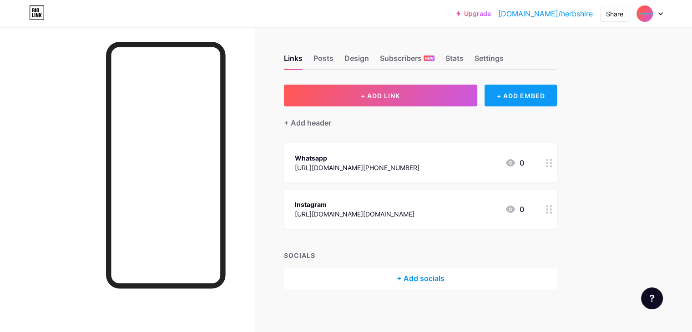
click at [542, 98] on div "+ ADD EMBED" at bounding box center [521, 96] width 72 height 22
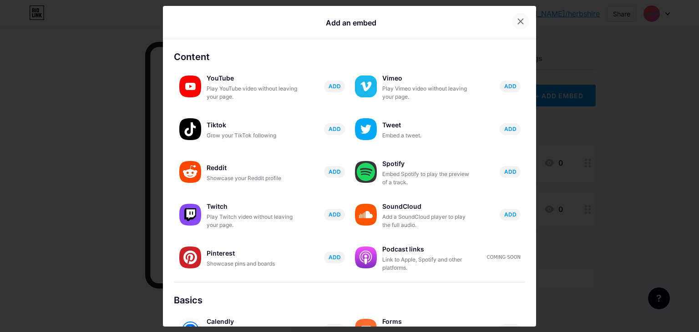
click at [517, 20] on icon at bounding box center [520, 21] width 7 height 7
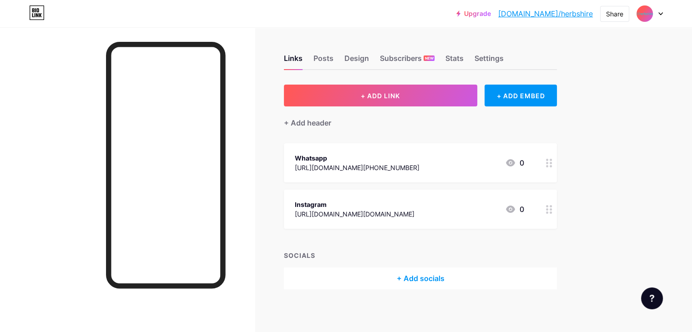
click at [446, 274] on div "+ Add socials" at bounding box center [420, 279] width 273 height 22
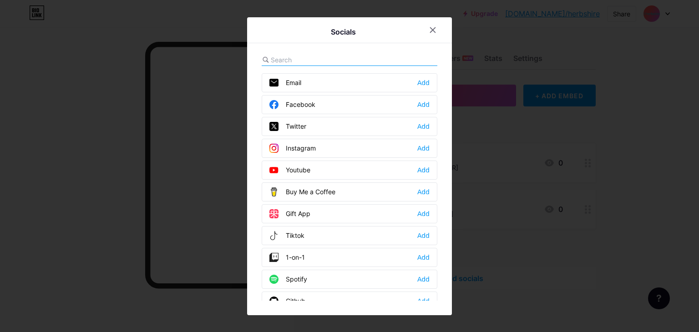
click at [297, 57] on input "text" at bounding box center [321, 60] width 101 height 10
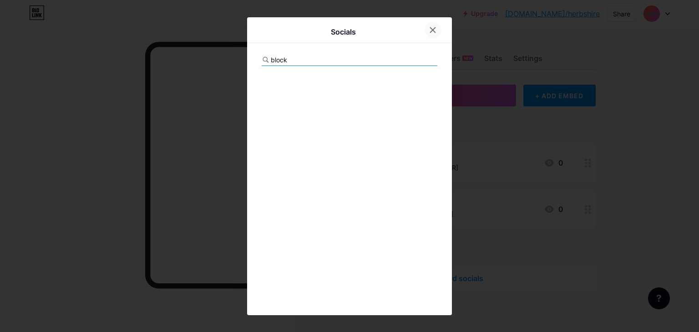
type input "block"
click at [429, 32] on icon at bounding box center [432, 29] width 7 height 7
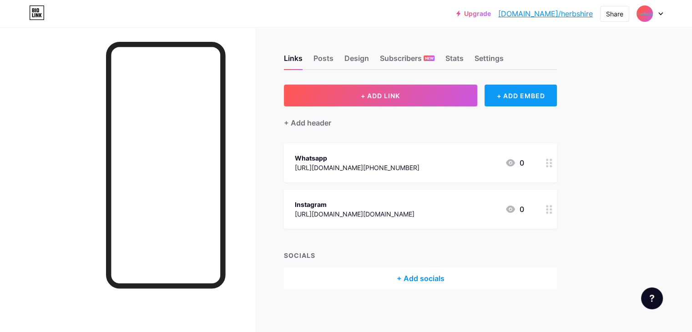
click at [530, 93] on div "+ ADD EMBED" at bounding box center [521, 96] width 72 height 22
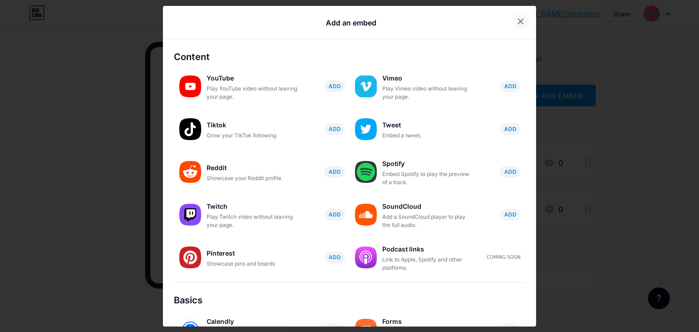
click at [517, 23] on icon at bounding box center [520, 21] width 7 height 7
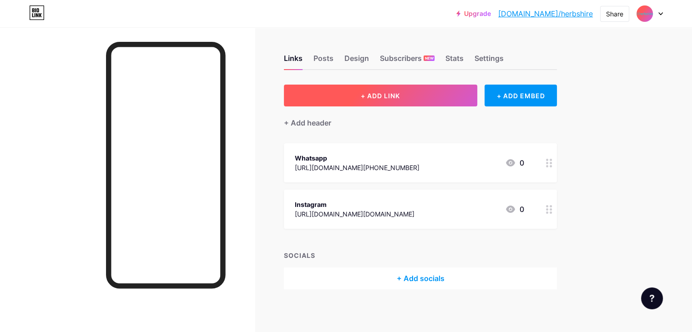
click at [468, 90] on button "+ ADD LINK" at bounding box center [380, 96] width 193 height 22
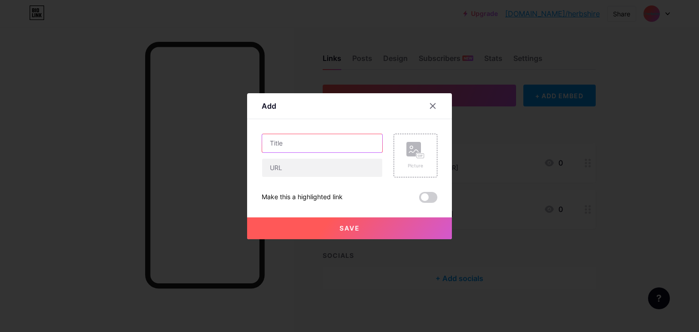
click at [339, 144] on input "text" at bounding box center [322, 143] width 120 height 18
type input "p"
type input "menu"
click at [329, 169] on input "text" at bounding box center [322, 168] width 120 height 18
paste input "file:///C:/Users/ruby/Downloads/herbshire%20menu%20PDF.pdf"
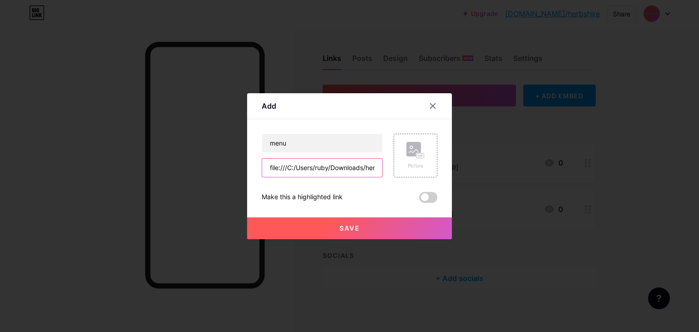
scroll to position [0, 87]
type input "file:///C:/Users/ruby/Downloads/herbshire%20menu%20PDF.pdf"
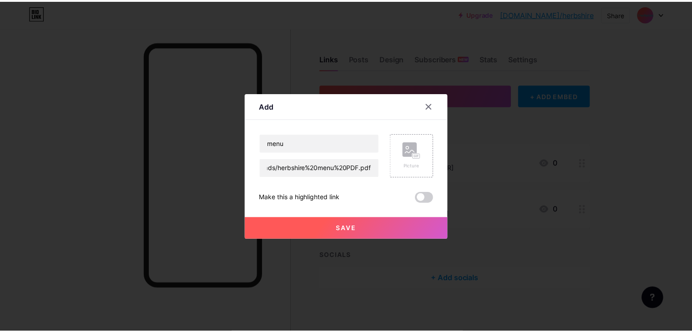
scroll to position [0, 0]
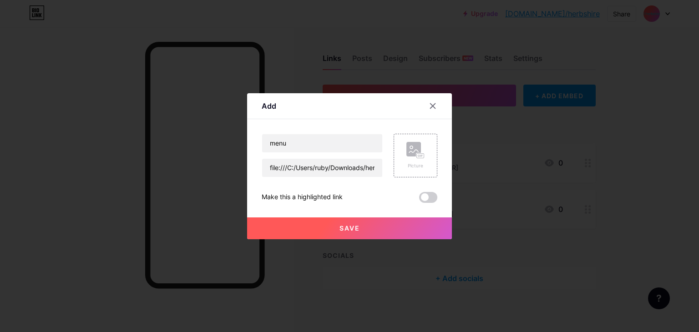
click at [374, 226] on button "Save" at bounding box center [349, 229] width 205 height 22
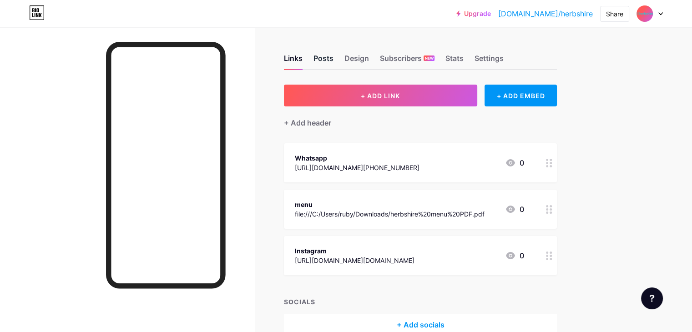
click at [334, 59] on div "Posts" at bounding box center [324, 61] width 20 height 16
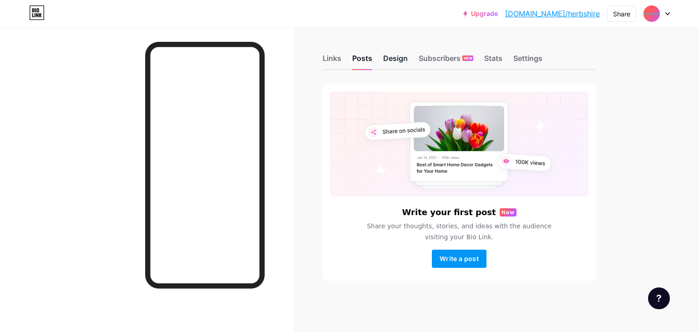
click at [393, 59] on div "Design" at bounding box center [395, 61] width 25 height 16
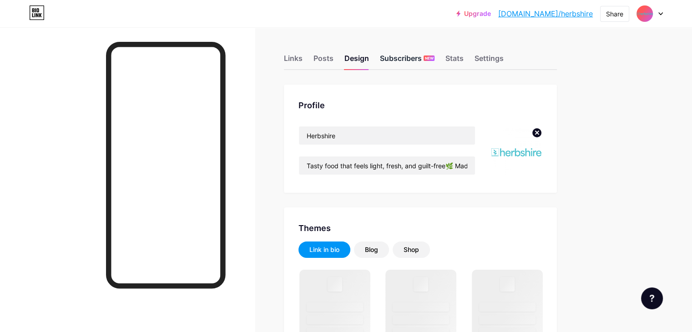
click at [435, 59] on div "Subscribers NEW" at bounding box center [407, 61] width 55 height 16
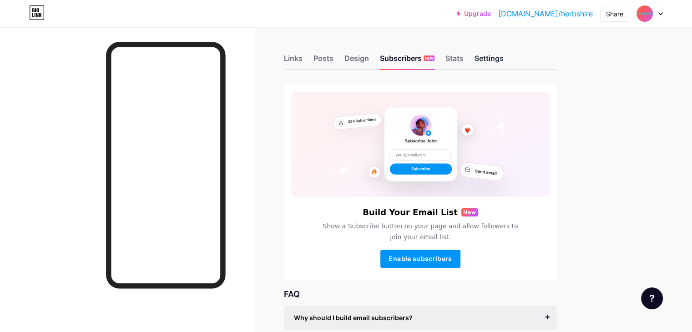
click at [504, 65] on div "Settings" at bounding box center [489, 61] width 29 height 16
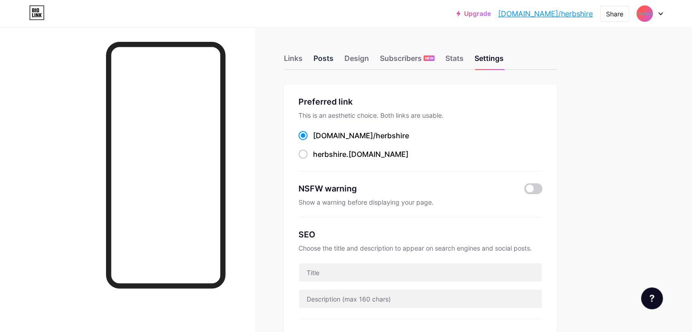
click at [334, 58] on div "Posts" at bounding box center [324, 61] width 20 height 16
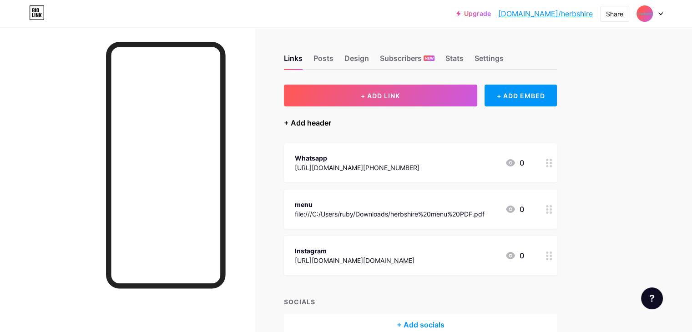
click at [331, 125] on div "+ Add header" at bounding box center [307, 122] width 47 height 11
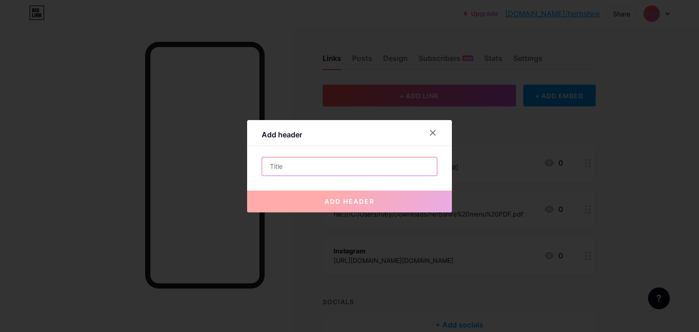
click at [330, 161] on input "text" at bounding box center [349, 166] width 175 height 18
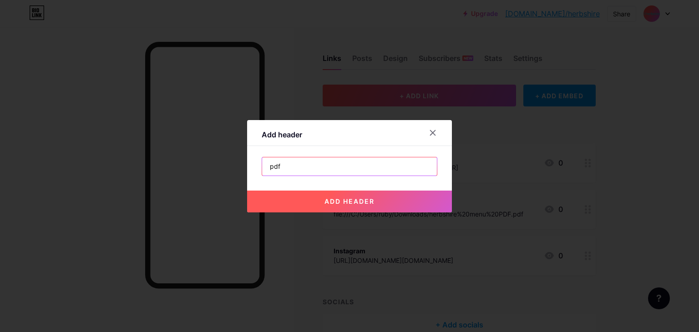
type input "pdf"
click at [370, 198] on span "add header" at bounding box center [349, 202] width 50 height 8
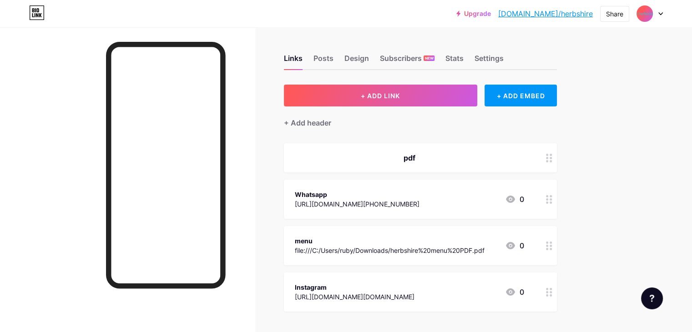
click at [552, 159] on icon at bounding box center [549, 158] width 6 height 9
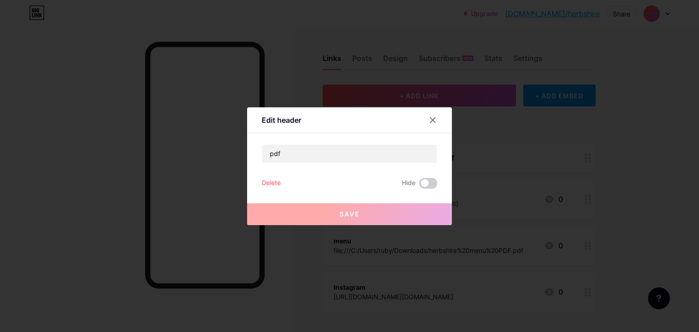
click at [266, 181] on div "Delete" at bounding box center [271, 183] width 19 height 11
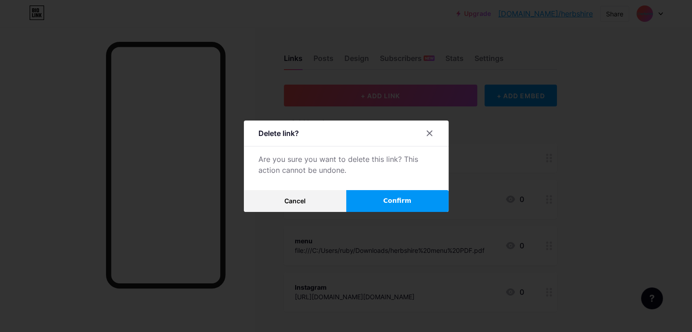
click at [388, 200] on span "Confirm" at bounding box center [397, 201] width 28 height 10
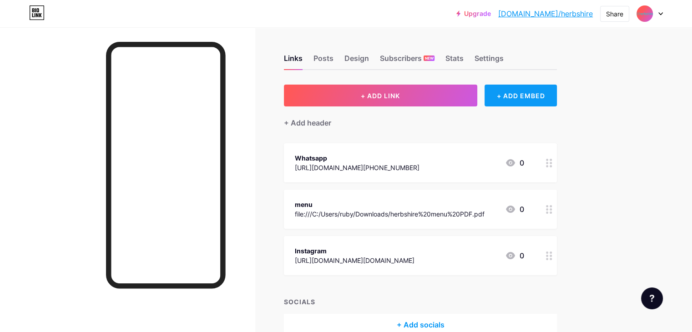
click at [557, 102] on div "+ ADD EMBED" at bounding box center [521, 96] width 72 height 22
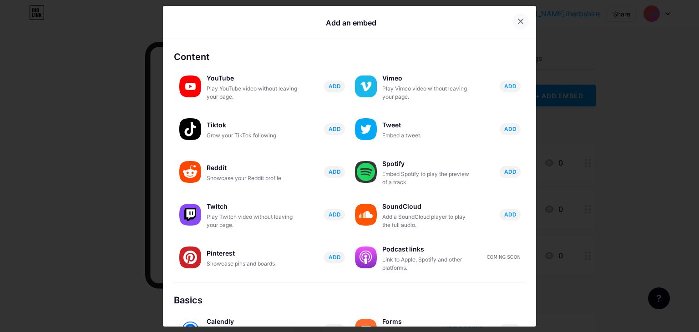
click at [517, 24] on icon at bounding box center [520, 21] width 7 height 7
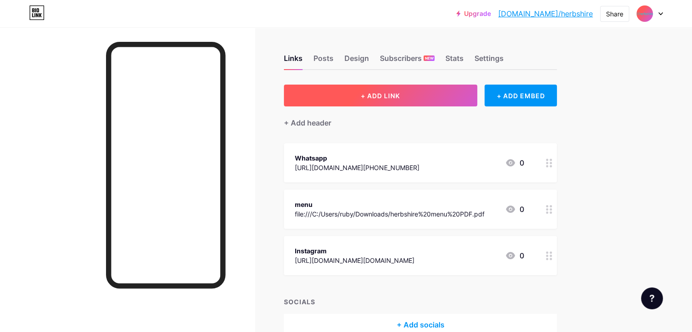
click at [471, 97] on button "+ ADD LINK" at bounding box center [380, 96] width 193 height 22
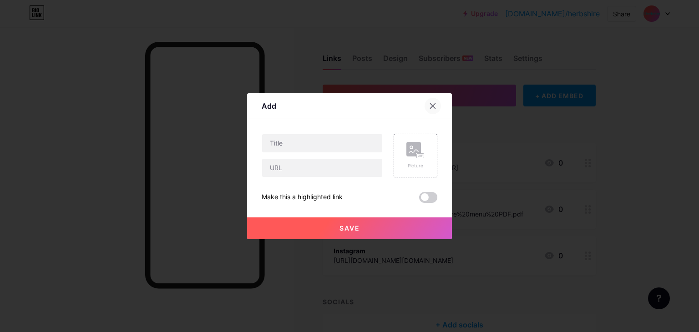
click at [435, 106] on div at bounding box center [433, 106] width 16 height 16
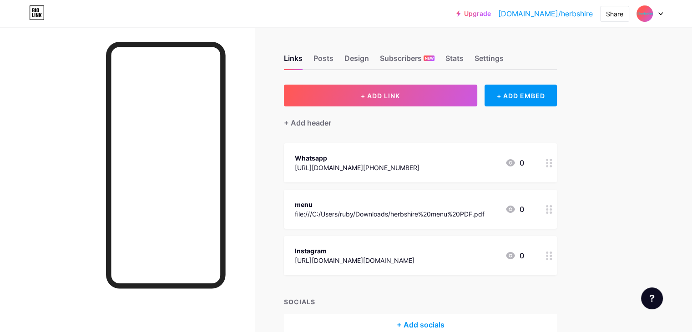
click at [470, 321] on div "+ Add socials" at bounding box center [420, 325] width 273 height 22
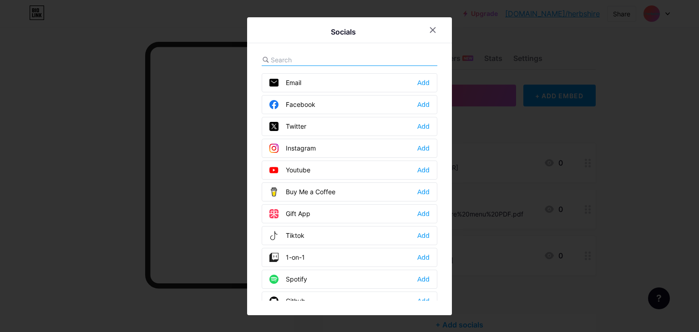
click at [322, 59] on input "text" at bounding box center [321, 60] width 101 height 10
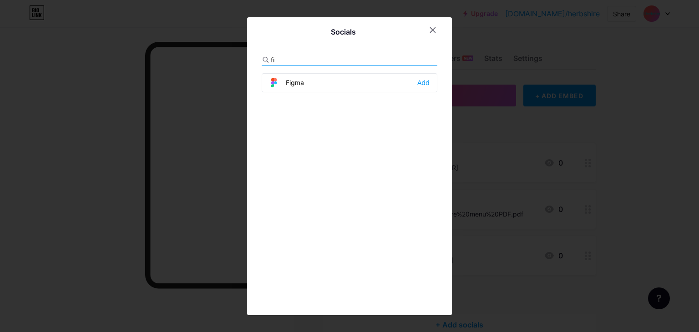
type input "f"
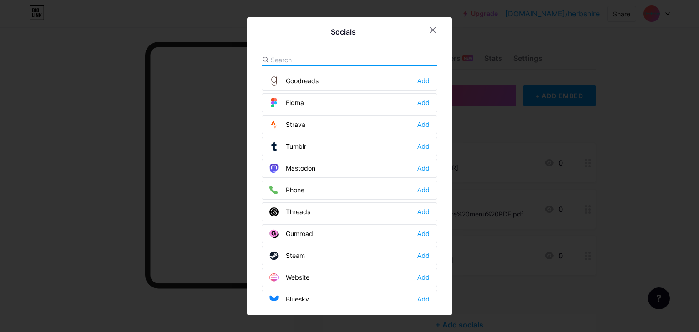
scroll to position [812, 0]
click at [429, 31] on icon at bounding box center [432, 29] width 7 height 7
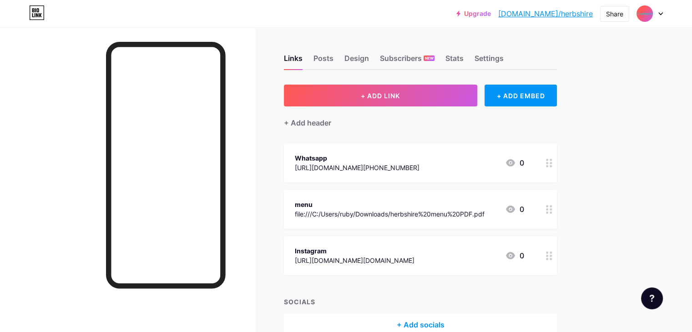
click at [392, 213] on div "file:///C:/Users/ruby/Downloads/herbshire%20menu%20PDF.pdf" at bounding box center [390, 214] width 190 height 10
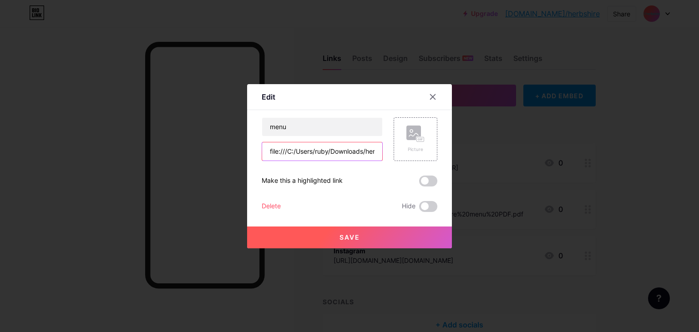
click at [360, 154] on input "file:///C:/Users/ruby/Downloads/herbshire%20menu%20PDF.pdf" at bounding box center [322, 151] width 120 height 18
click at [377, 243] on button "Save" at bounding box center [349, 238] width 205 height 22
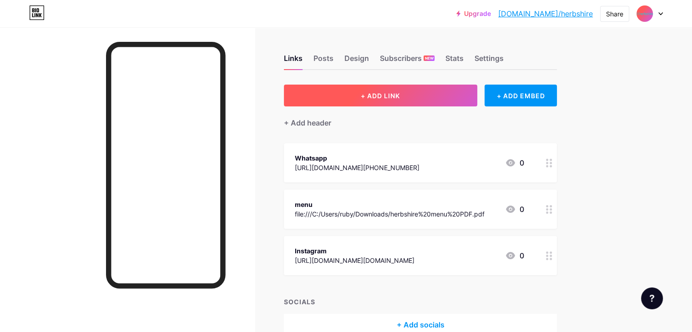
click at [414, 105] on button "+ ADD LINK" at bounding box center [380, 96] width 193 height 22
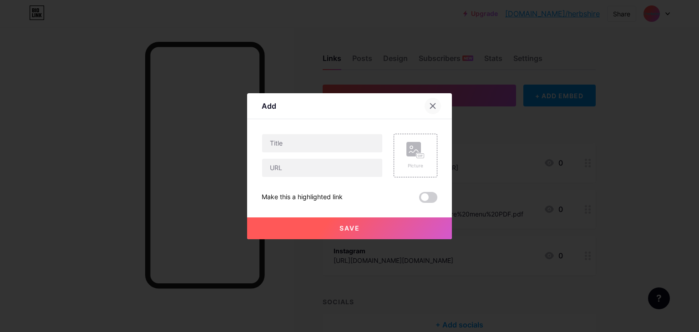
click at [432, 102] on div at bounding box center [433, 106] width 16 height 16
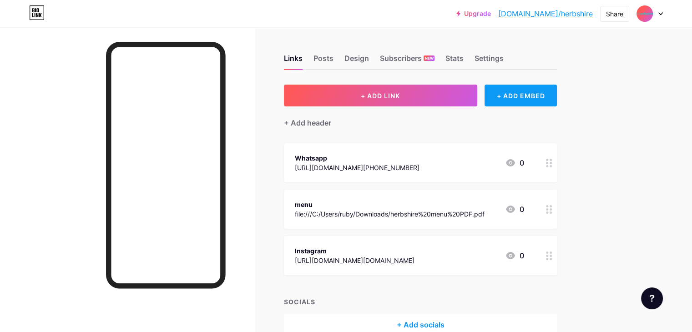
click at [542, 94] on div "+ ADD EMBED" at bounding box center [521, 96] width 72 height 22
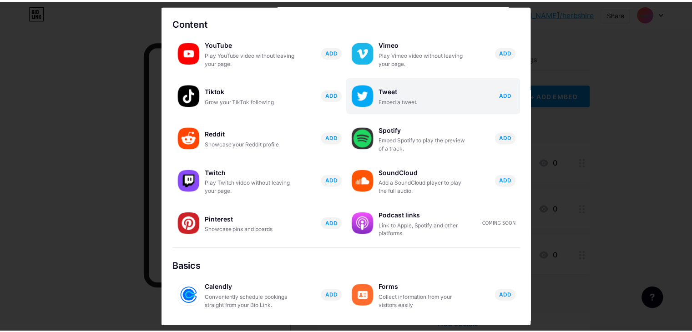
scroll to position [6, 0]
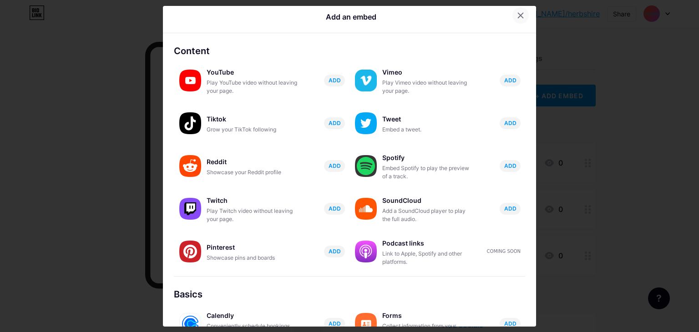
click at [518, 13] on icon at bounding box center [520, 15] width 7 height 7
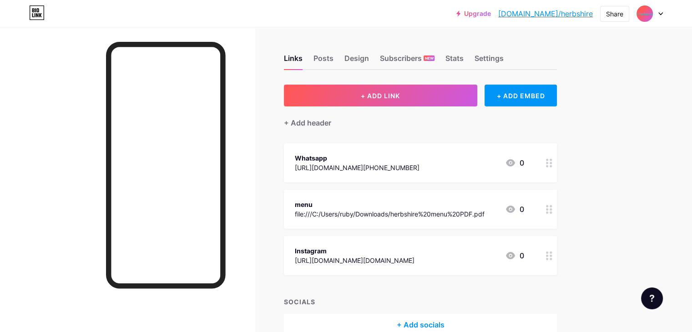
click at [454, 326] on div "+ Add socials" at bounding box center [420, 325] width 273 height 22
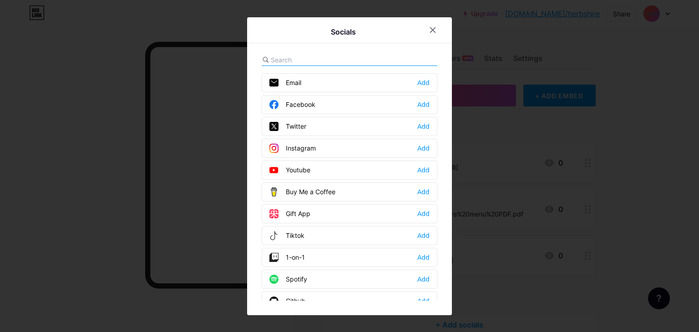
click at [319, 59] on input "text" at bounding box center [321, 60] width 101 height 10
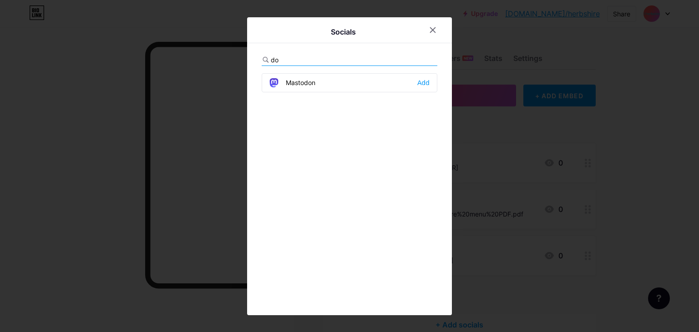
type input "d"
type input "file"
click at [432, 33] on icon at bounding box center [432, 29] width 7 height 7
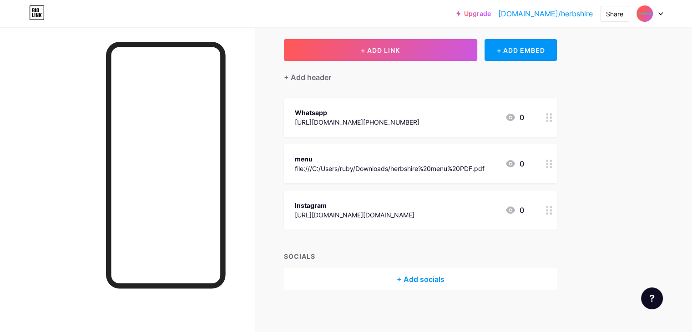
scroll to position [49, 0]
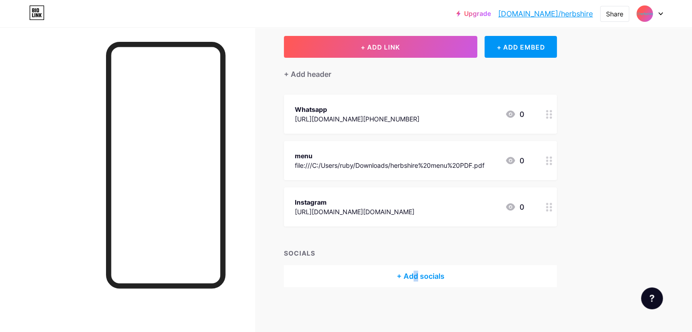
click at [454, 277] on div "+ Add socials" at bounding box center [420, 276] width 273 height 22
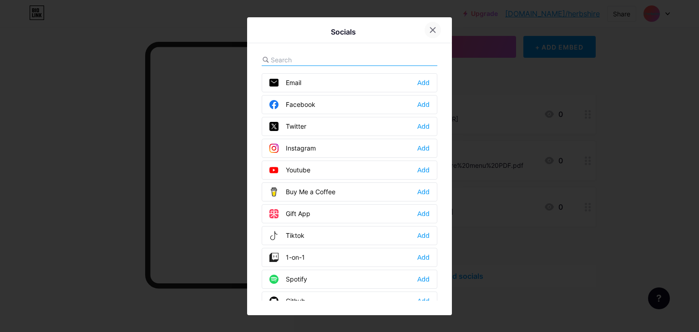
click at [431, 28] on icon at bounding box center [433, 29] width 5 height 5
